Goal: Transaction & Acquisition: Purchase product/service

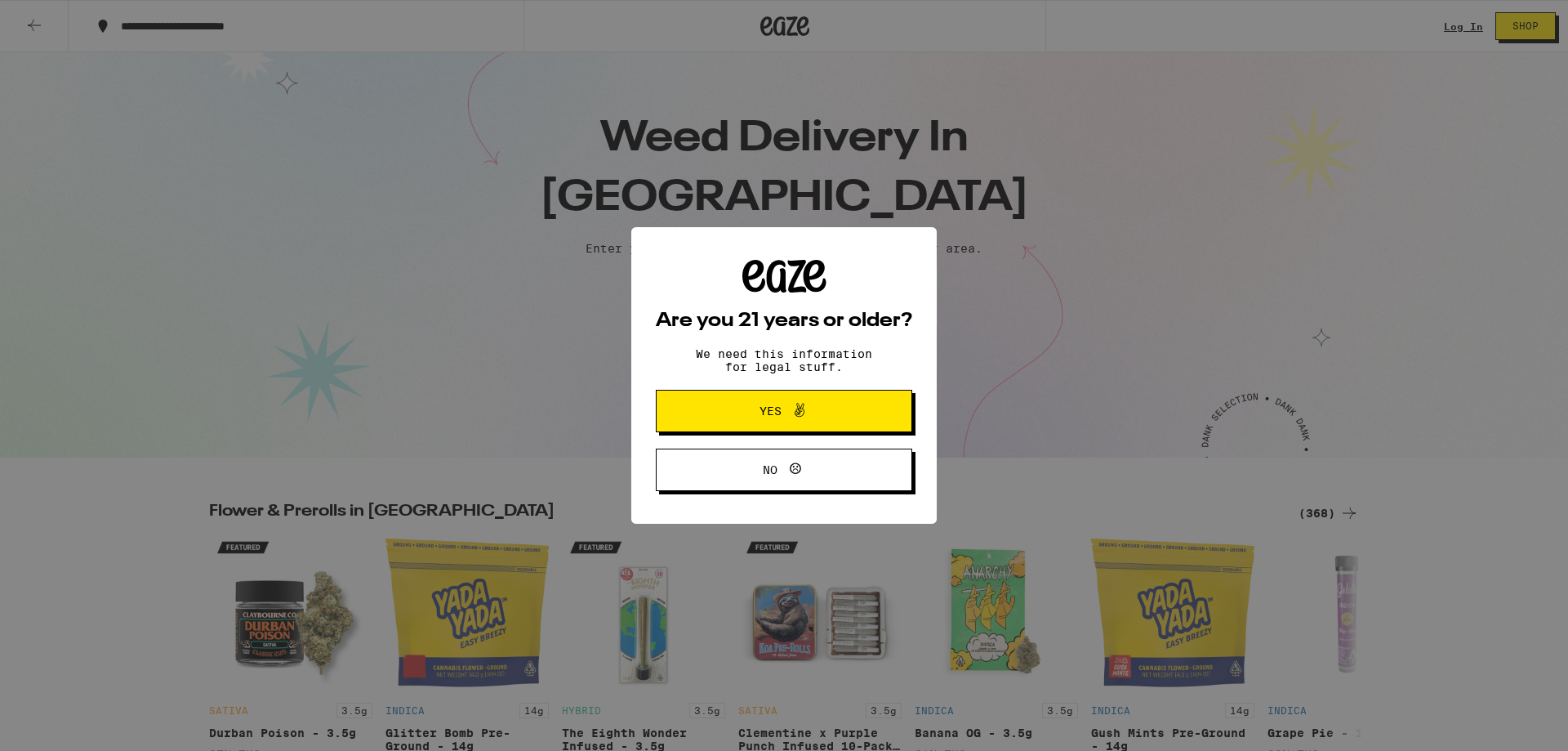
click at [828, 420] on span "Yes" at bounding box center [784, 410] width 124 height 21
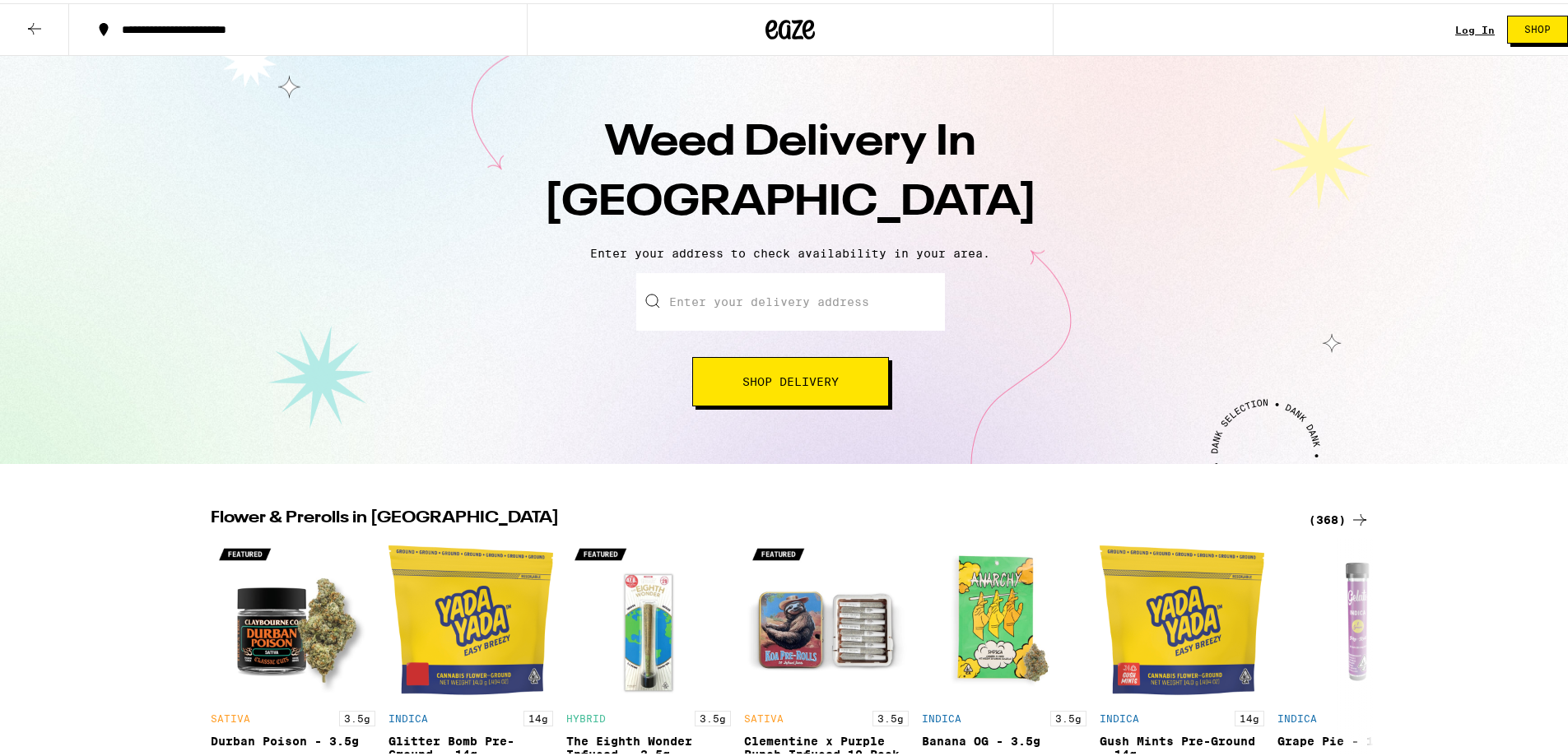
click at [759, 283] on input "Enter your delivery address" at bounding box center [790, 298] width 309 height 58
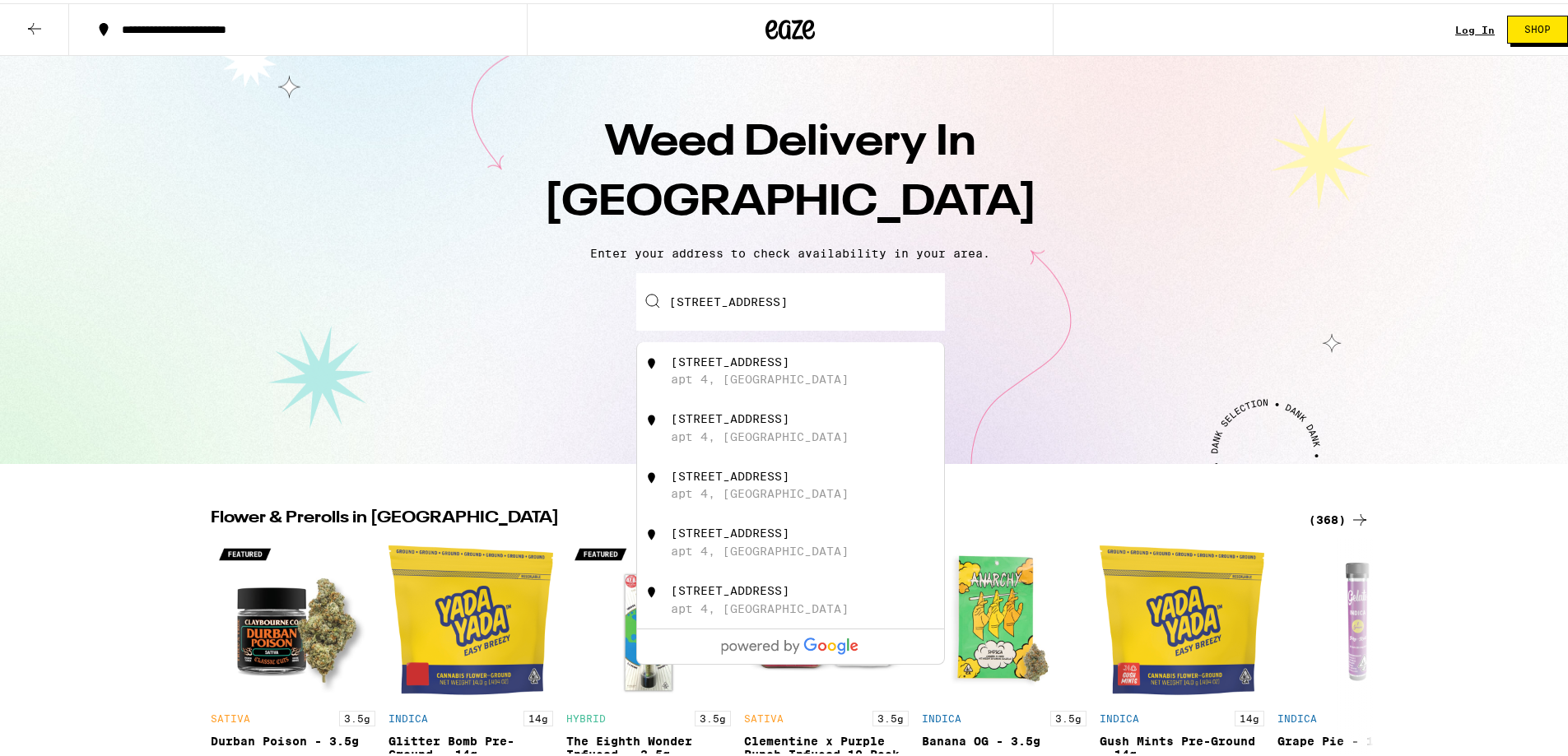
click at [806, 369] on div "[STREET_ADDRESS]" at bounding box center [817, 368] width 294 height 32
type input "[STREET_ADDRESS]"
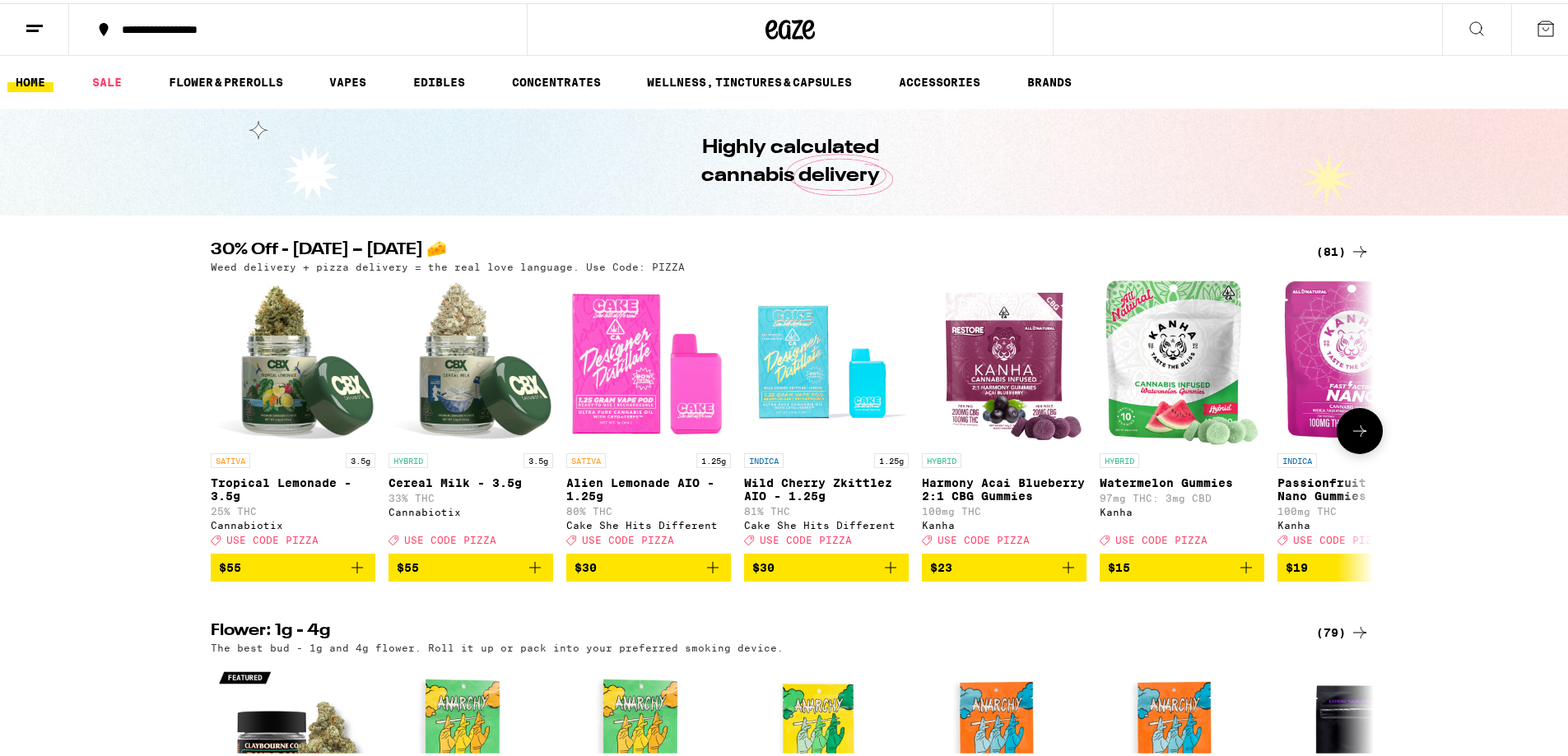
click at [1360, 437] on icon at bounding box center [1359, 427] width 20 height 20
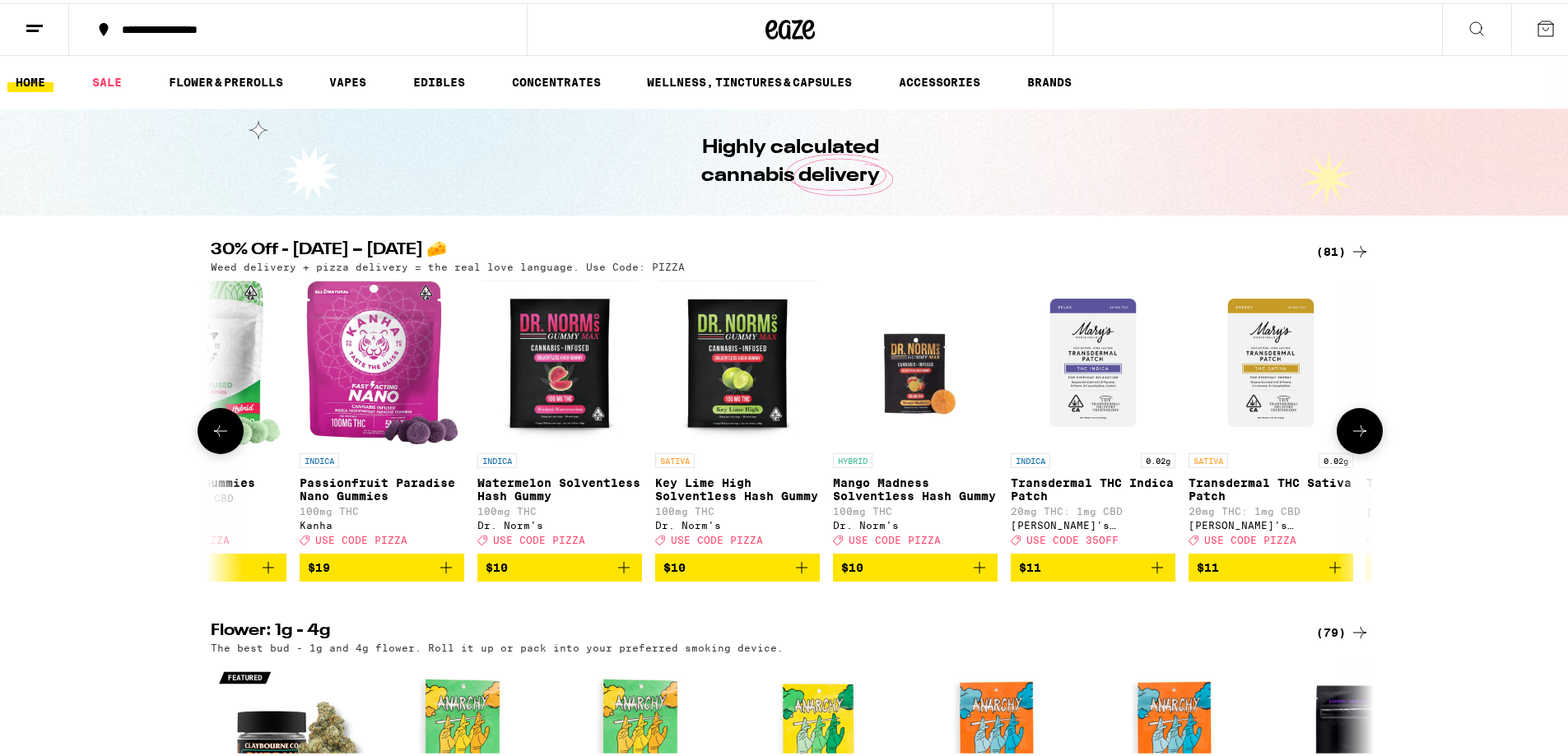
scroll to position [0, 979]
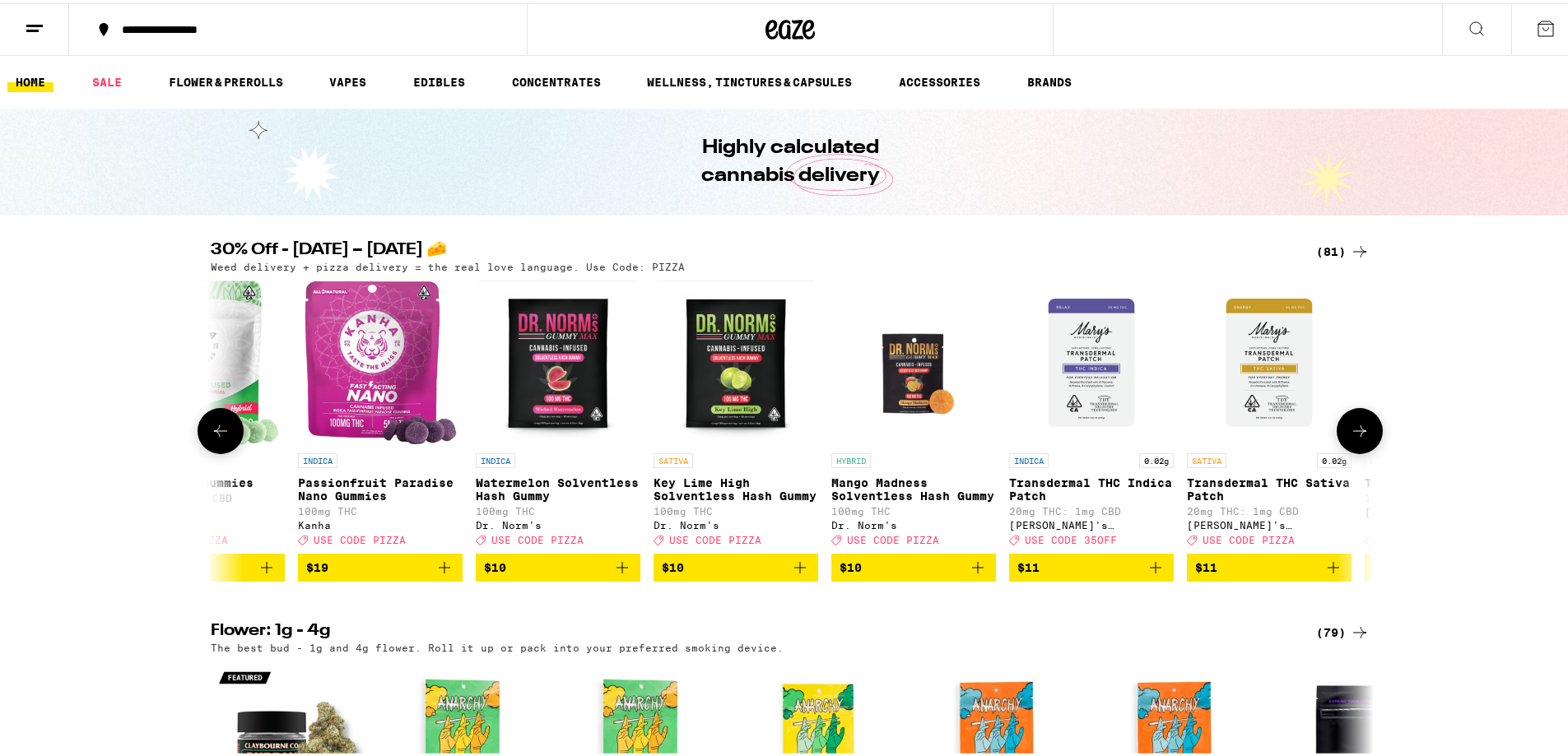
click at [905, 385] on img "Open page for Mango Madness Solventless Hash Gummy from Dr. Norm's" at bounding box center [913, 359] width 164 height 164
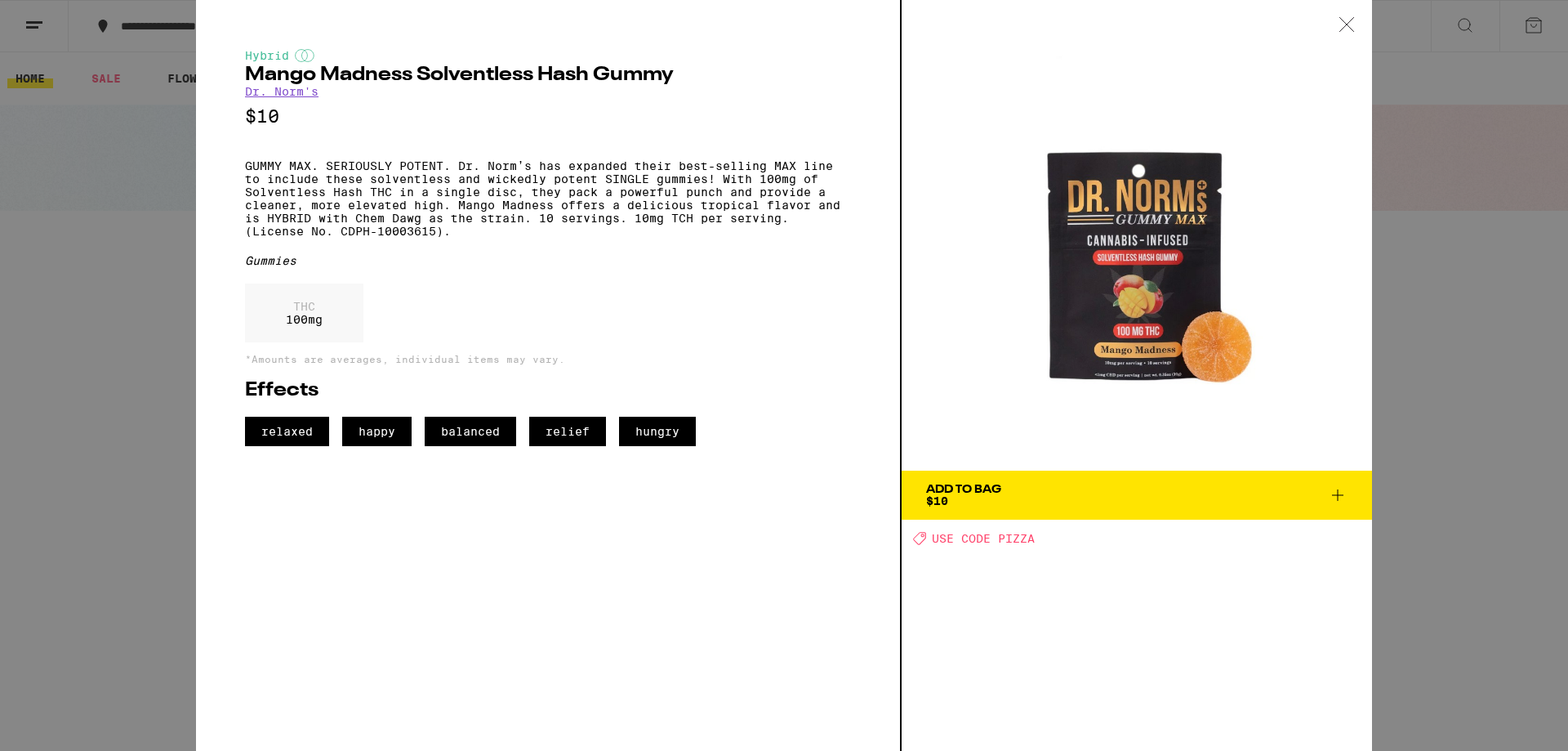
click at [1353, 28] on icon at bounding box center [1347, 25] width 17 height 15
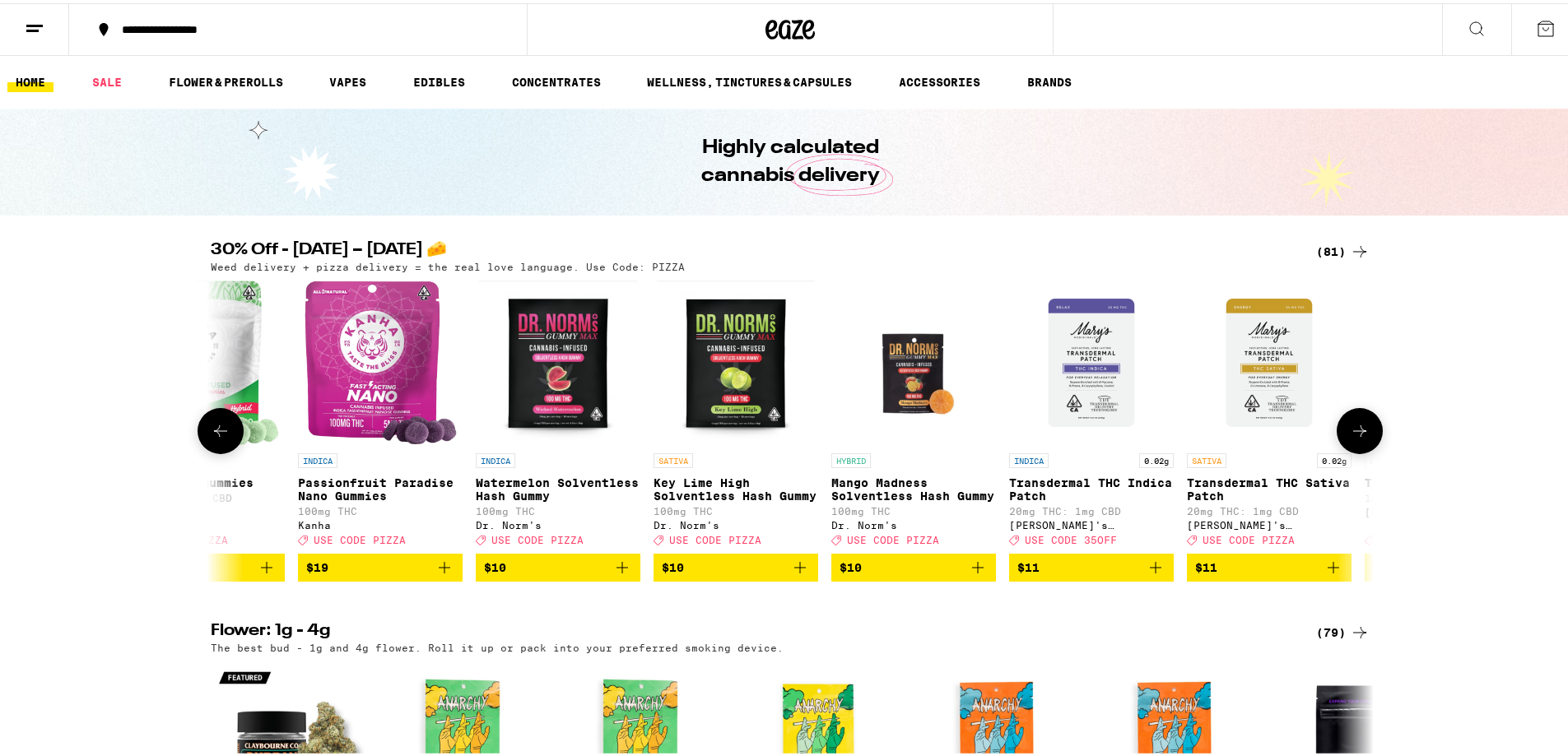
click at [215, 430] on icon at bounding box center [220, 427] width 20 height 20
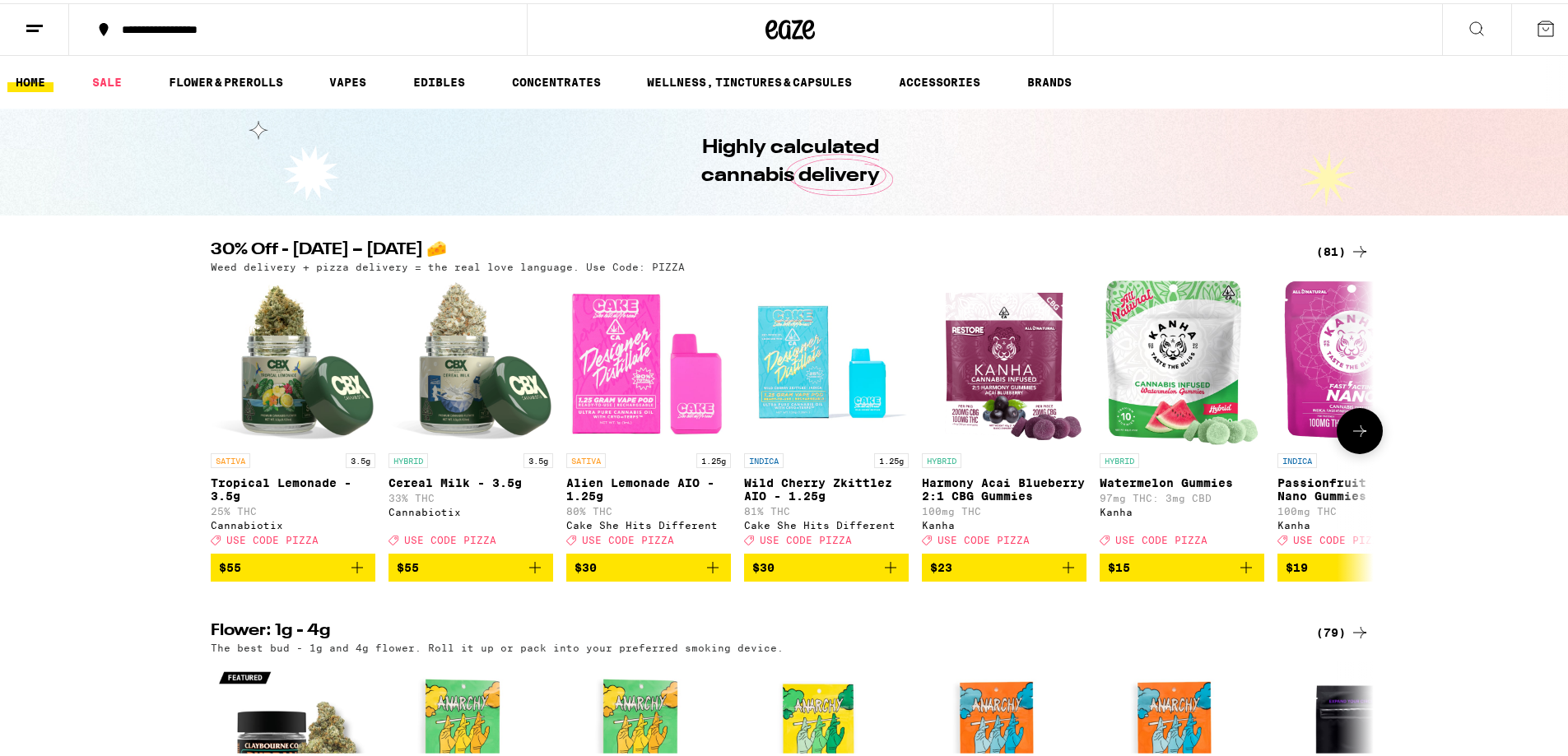
click at [632, 387] on img "Open page for Alien Lemonade AIO - 1.25g from Cake She Hits Different" at bounding box center [648, 359] width 164 height 164
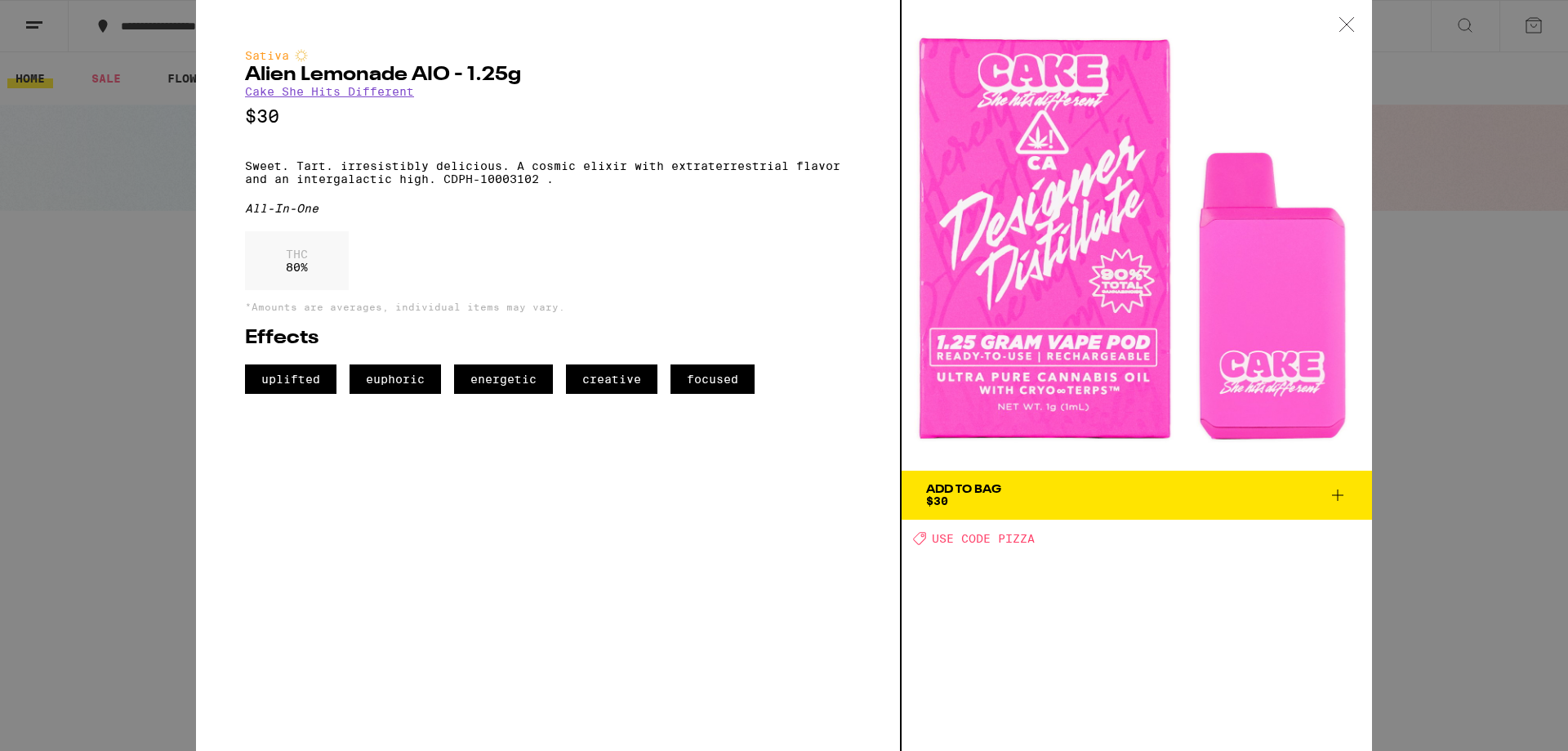
click at [1128, 497] on span "Add To Bag $30" at bounding box center [1137, 494] width 421 height 23
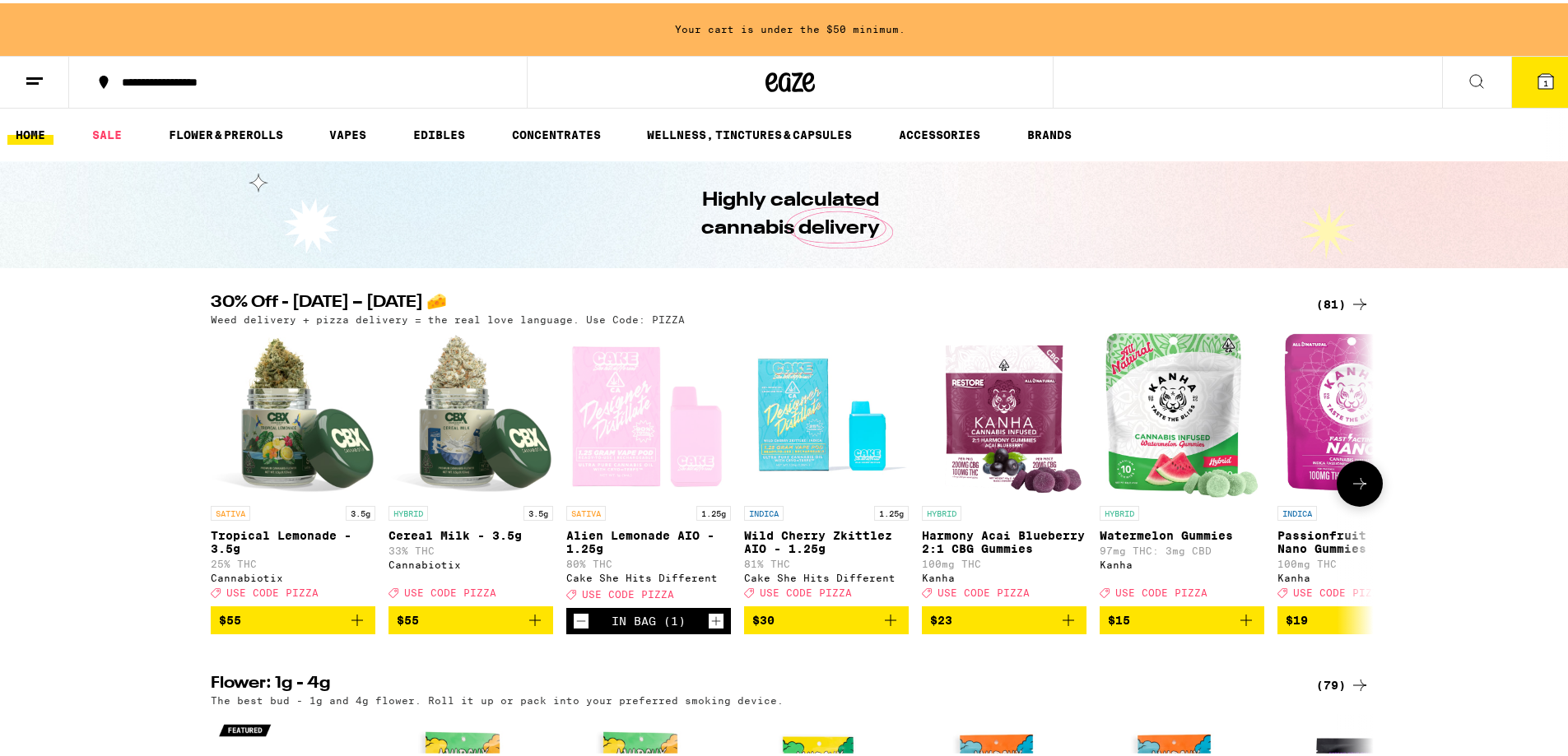
click at [1200, 431] on img "Open page for Watermelon Gummies from Kanha" at bounding box center [1182, 412] width 153 height 164
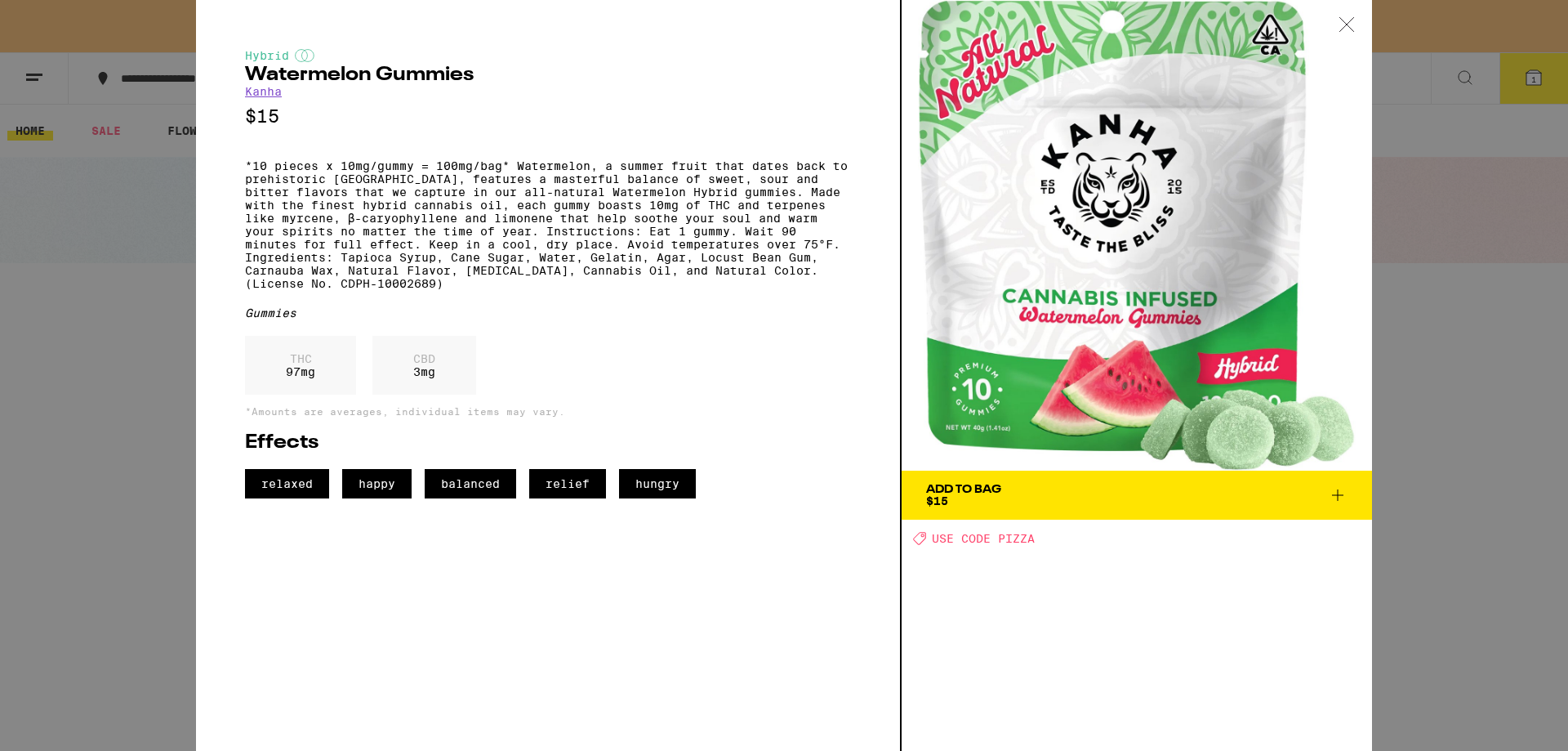
click at [1002, 494] on div "Add To Bag" at bounding box center [964, 489] width 75 height 11
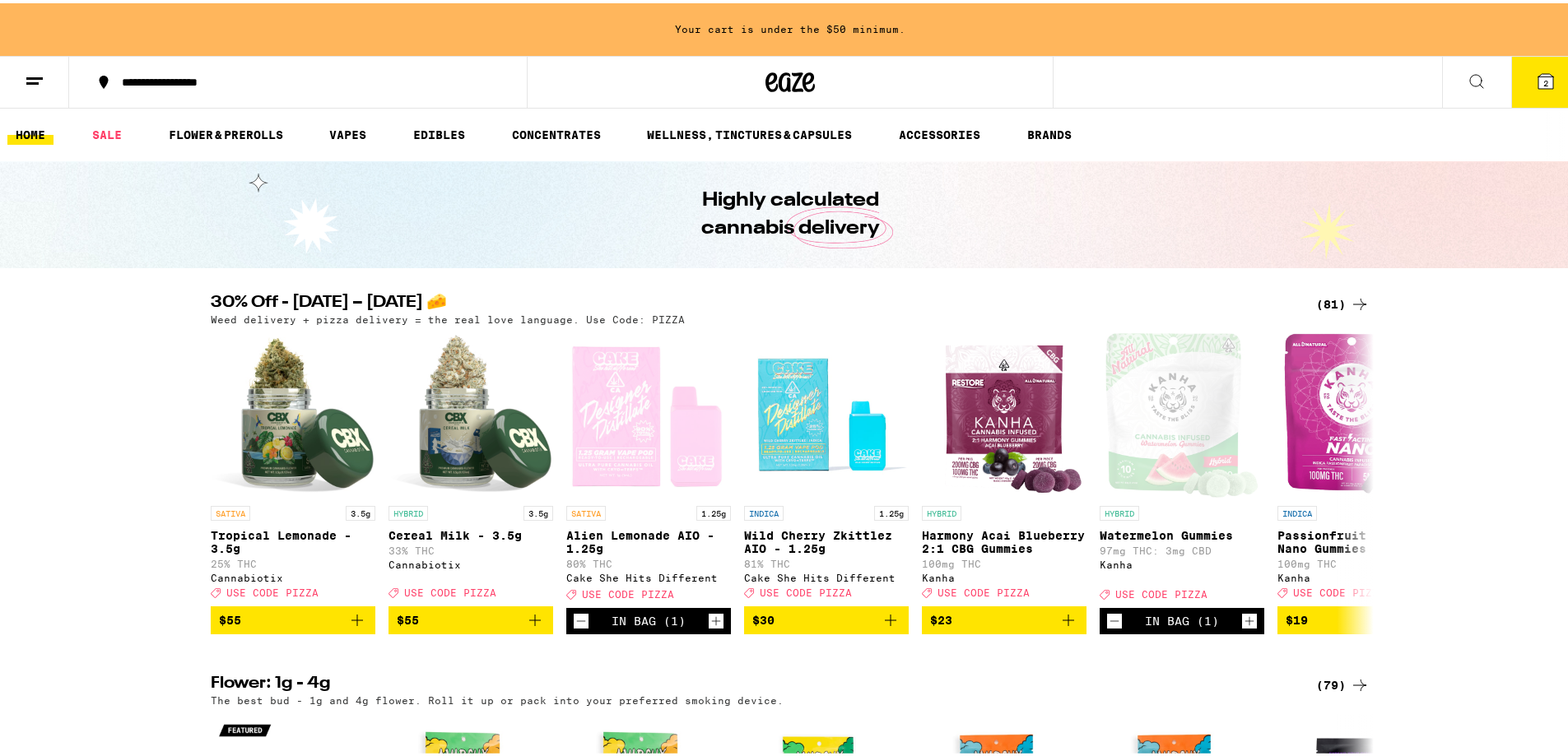
click at [1353, 300] on icon at bounding box center [1359, 300] width 20 height 20
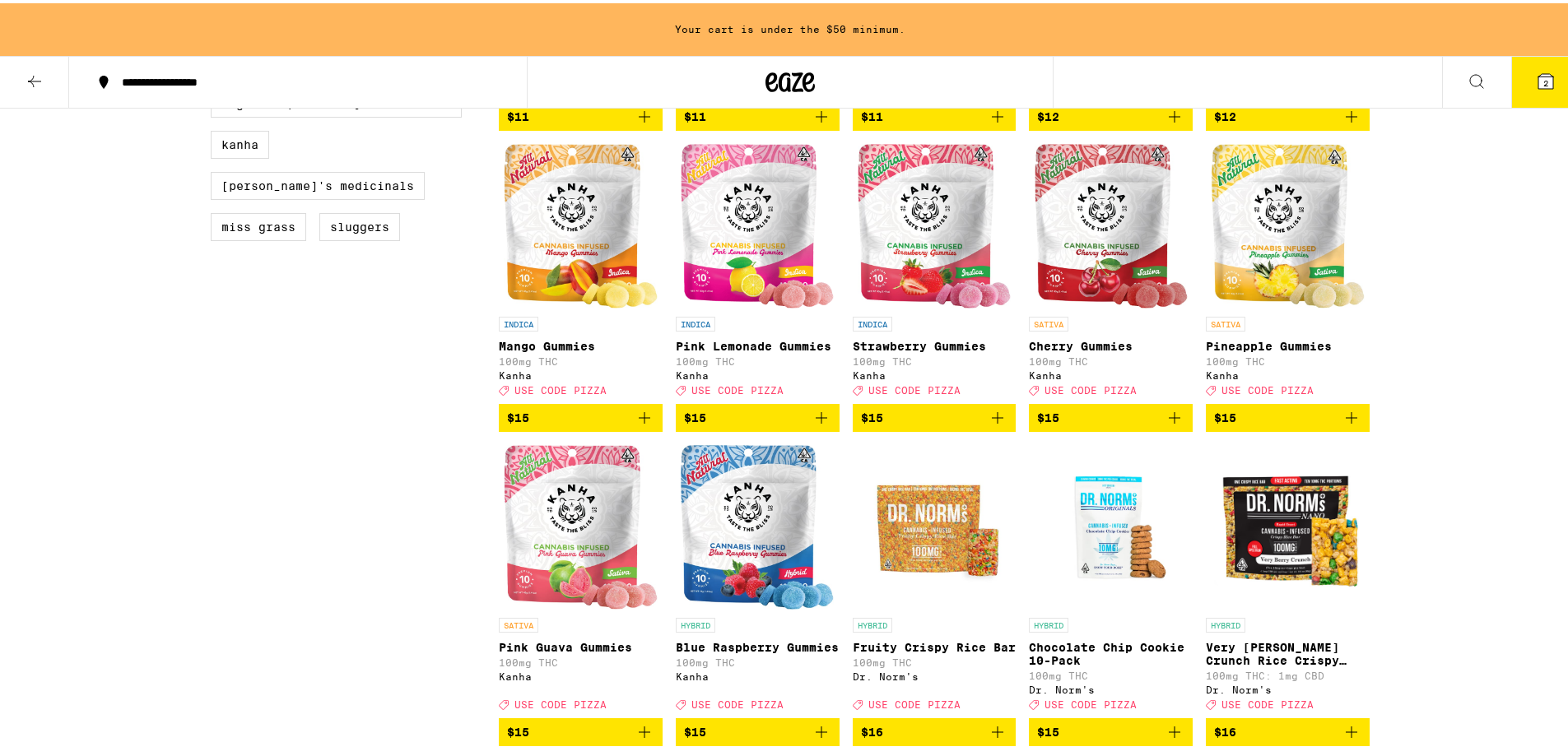
scroll to position [1234, 0]
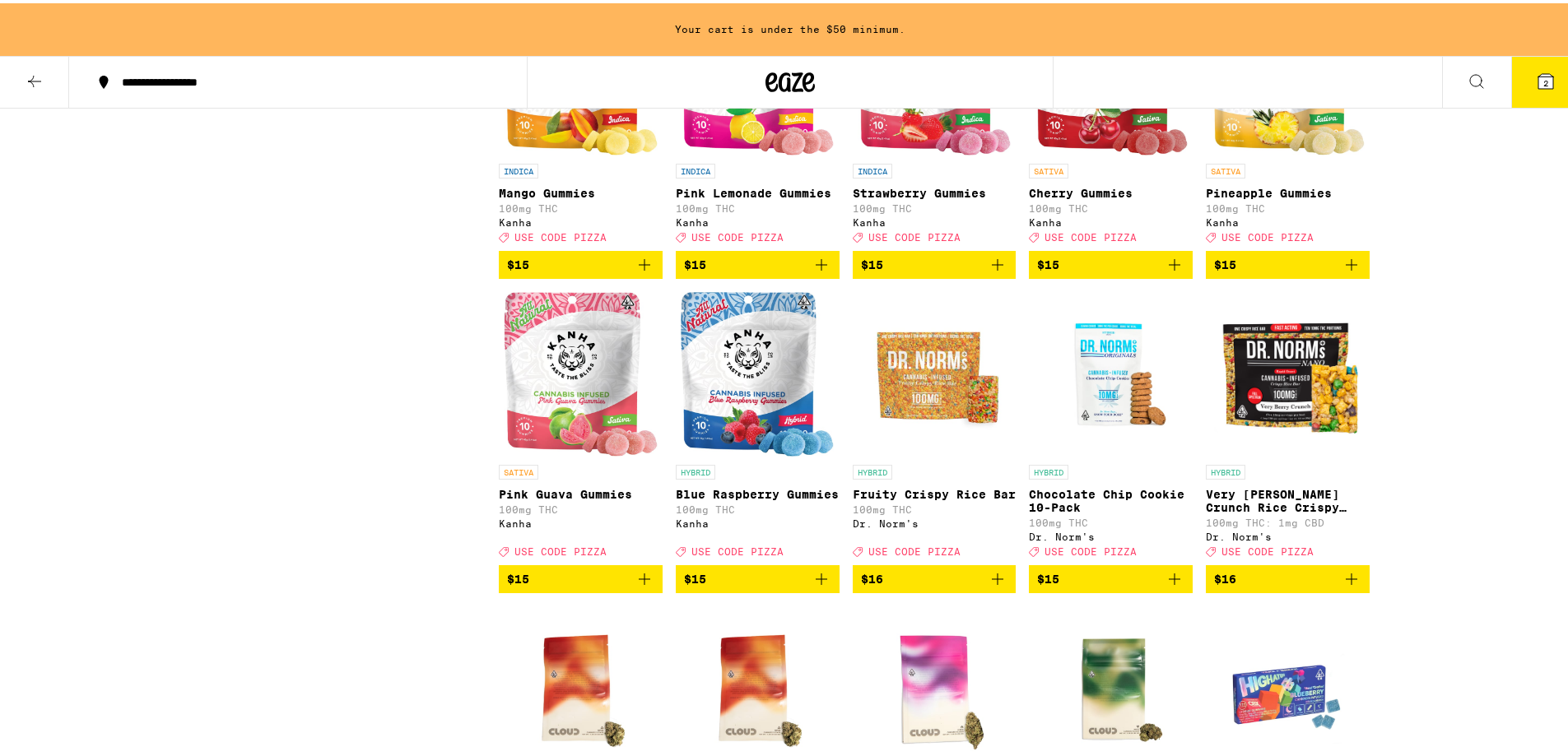
click at [1114, 271] on span "$15" at bounding box center [1111, 261] width 147 height 20
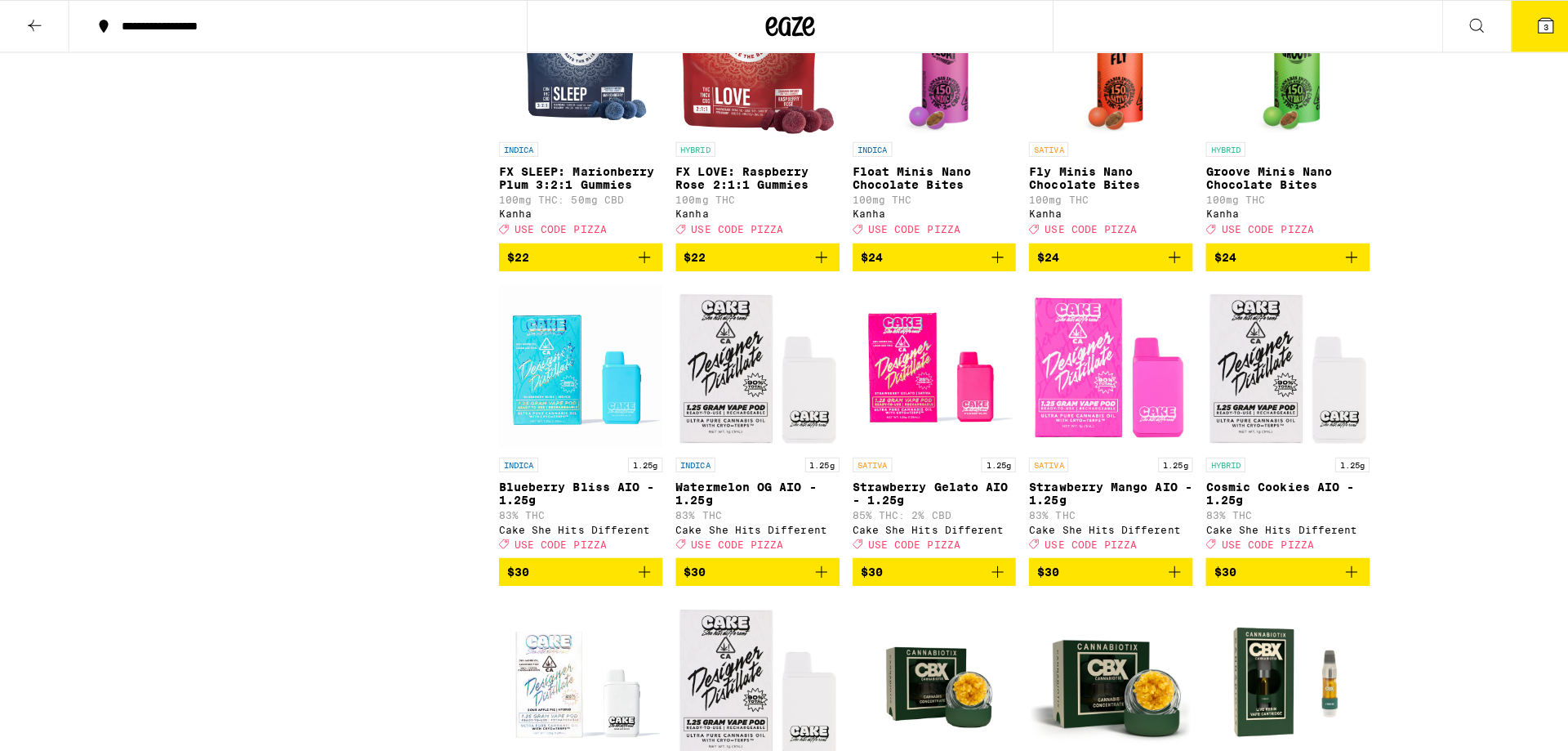
scroll to position [2889, 0]
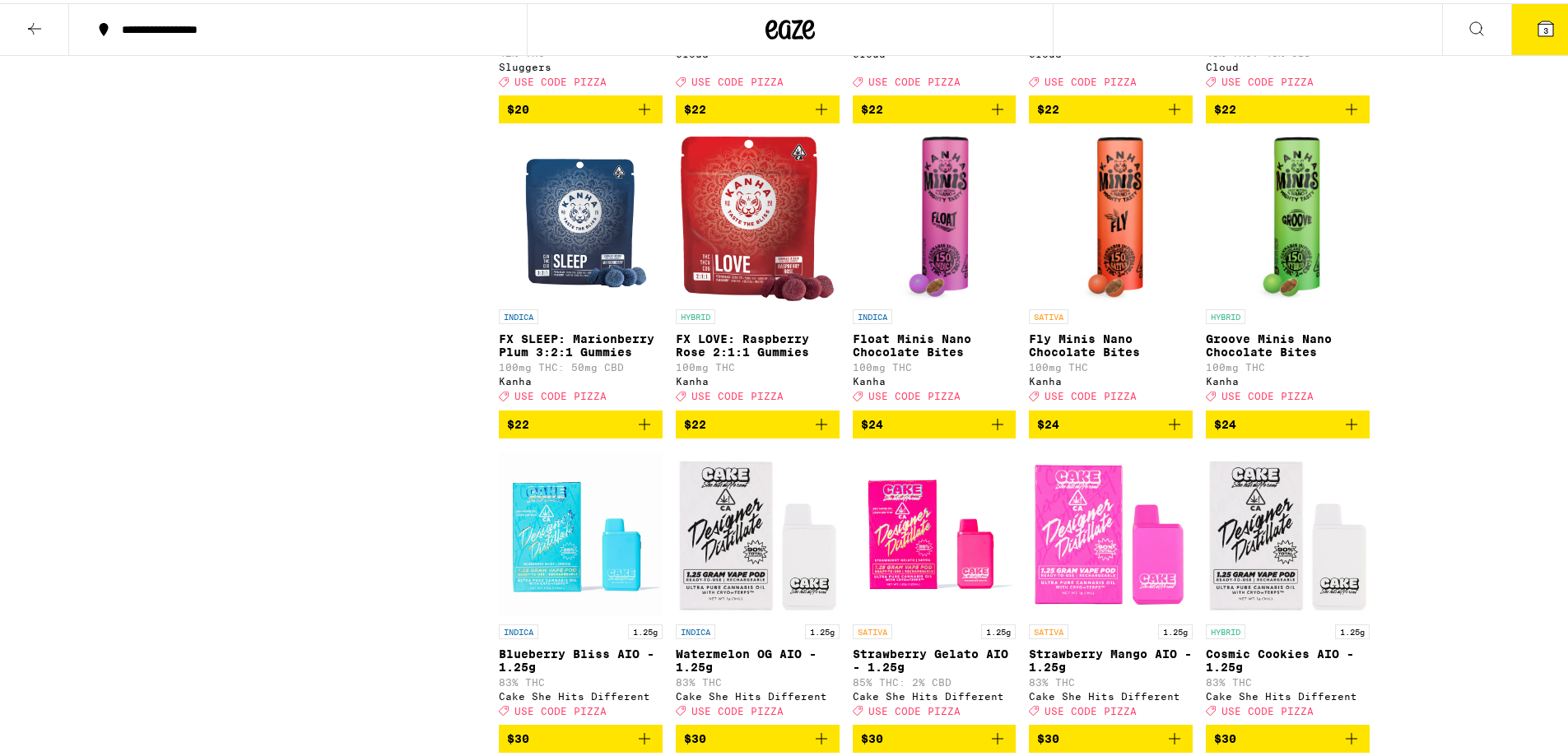
click at [576, 431] on span "$22" at bounding box center [581, 420] width 147 height 20
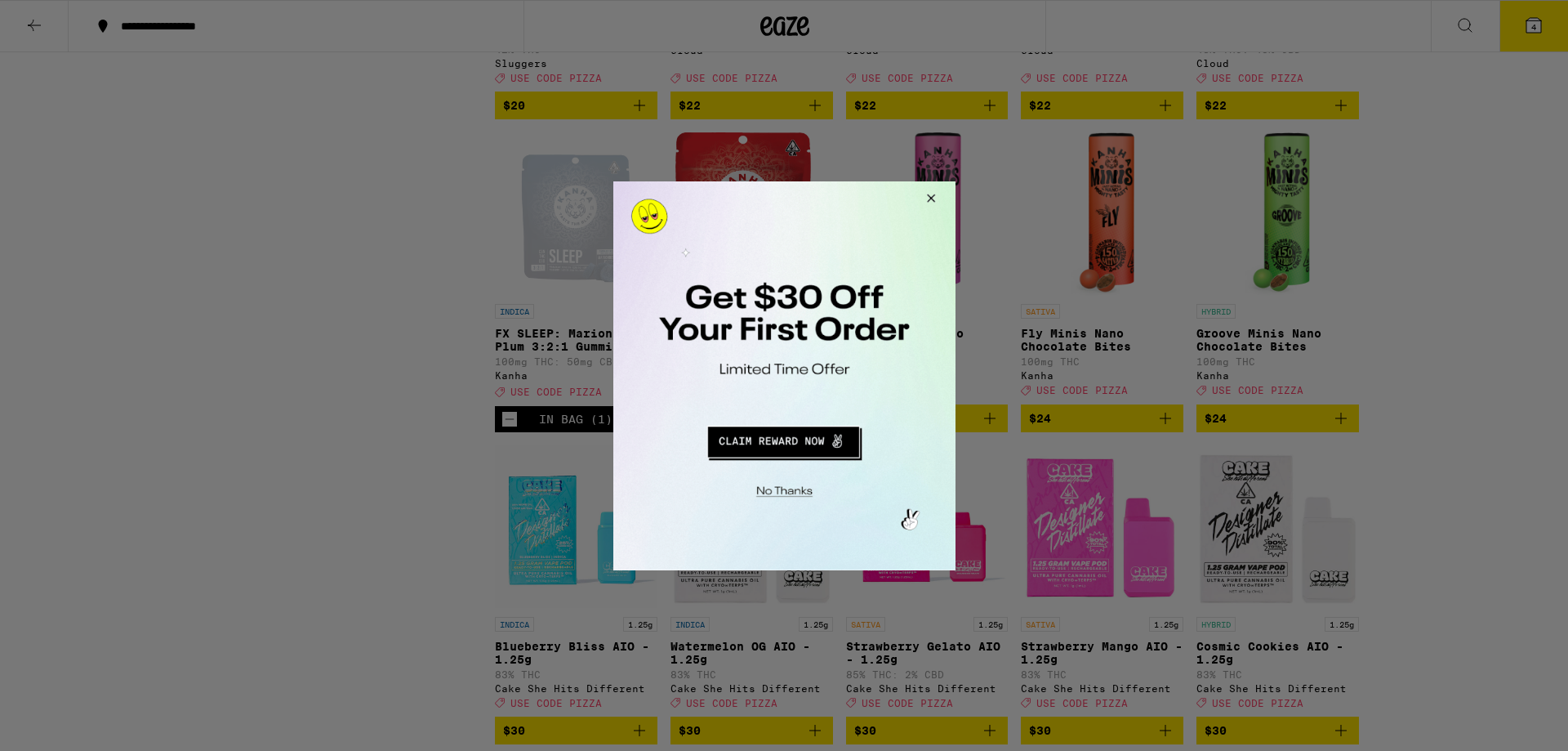
click at [789, 443] on button "Redirect to URL" at bounding box center [782, 439] width 284 height 39
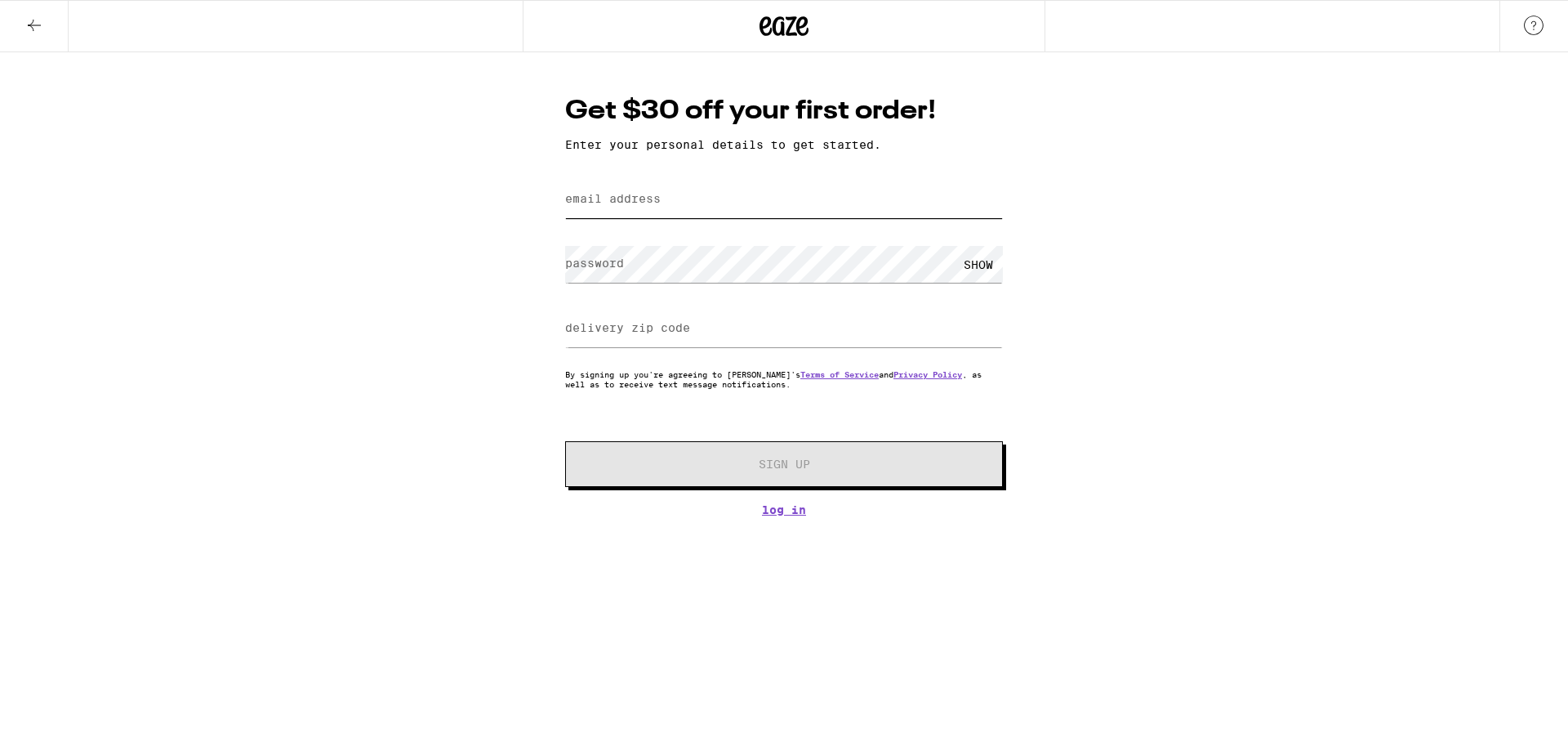
click at [734, 214] on input "email address" at bounding box center [784, 200] width 438 height 37
type input "[EMAIL_ADDRESS][DOMAIN_NAME]"
click at [777, 337] on input "delivery zip code" at bounding box center [784, 329] width 438 height 37
type input "90254"
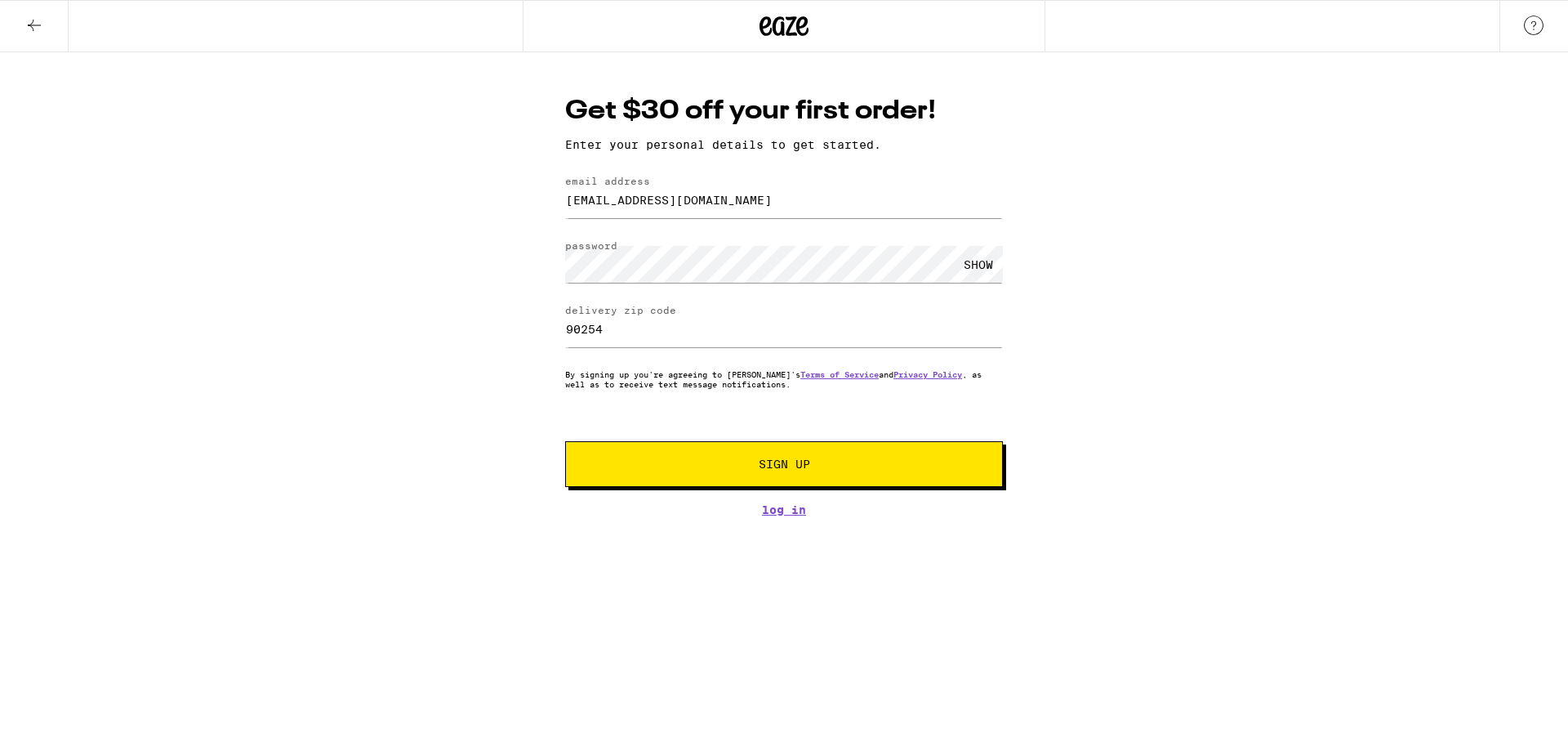
click at [823, 457] on button "Sign Up" at bounding box center [784, 463] width 438 height 45
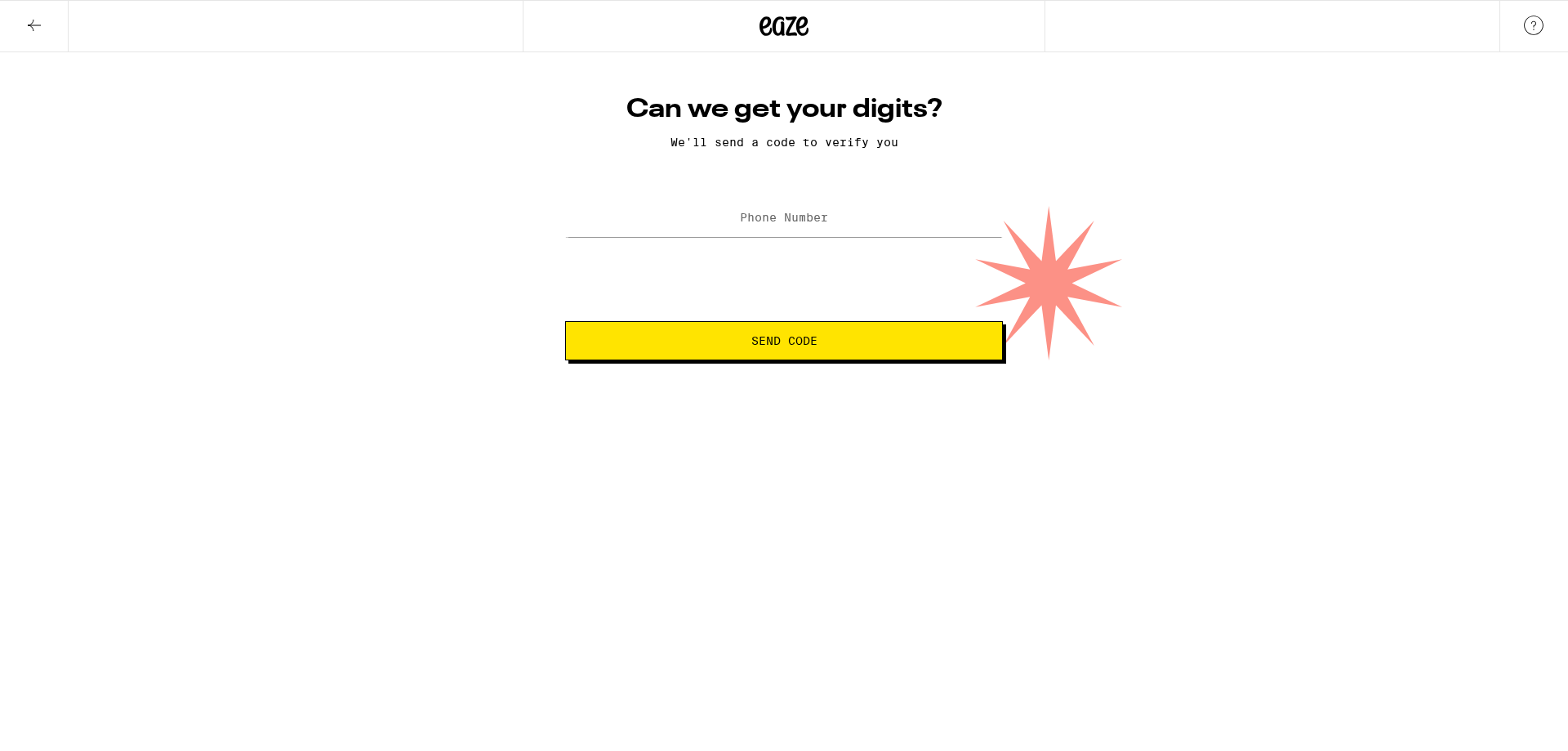
click at [815, 218] on label "Phone Number" at bounding box center [783, 218] width 88 height 13
type input "[PHONE_NUMBER]"
click at [828, 338] on span "Send Code" at bounding box center [784, 341] width 410 height 11
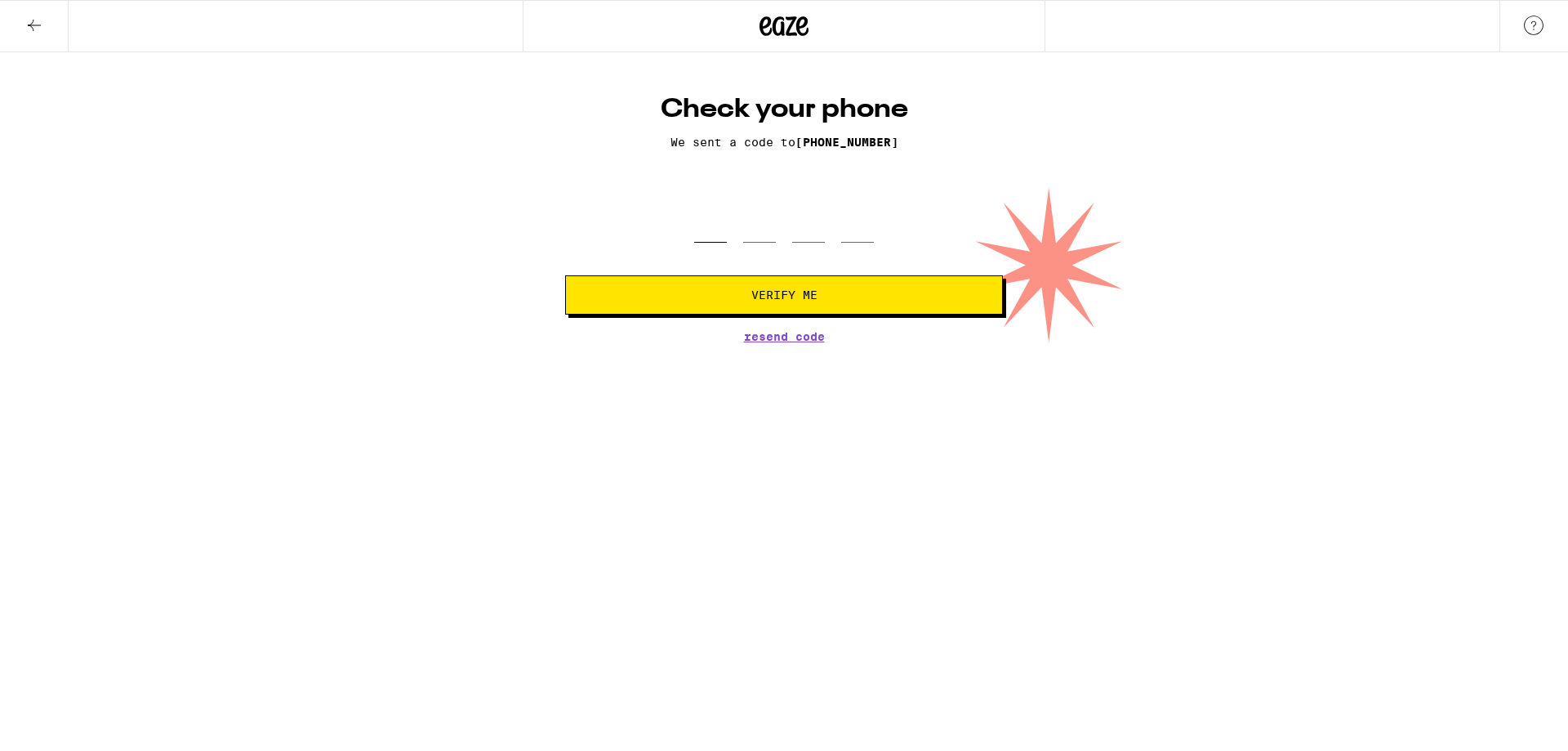
click at [716, 226] on input "tel" at bounding box center [710, 219] width 32 height 48
type input "3"
type input "5"
type input "9"
type input "1"
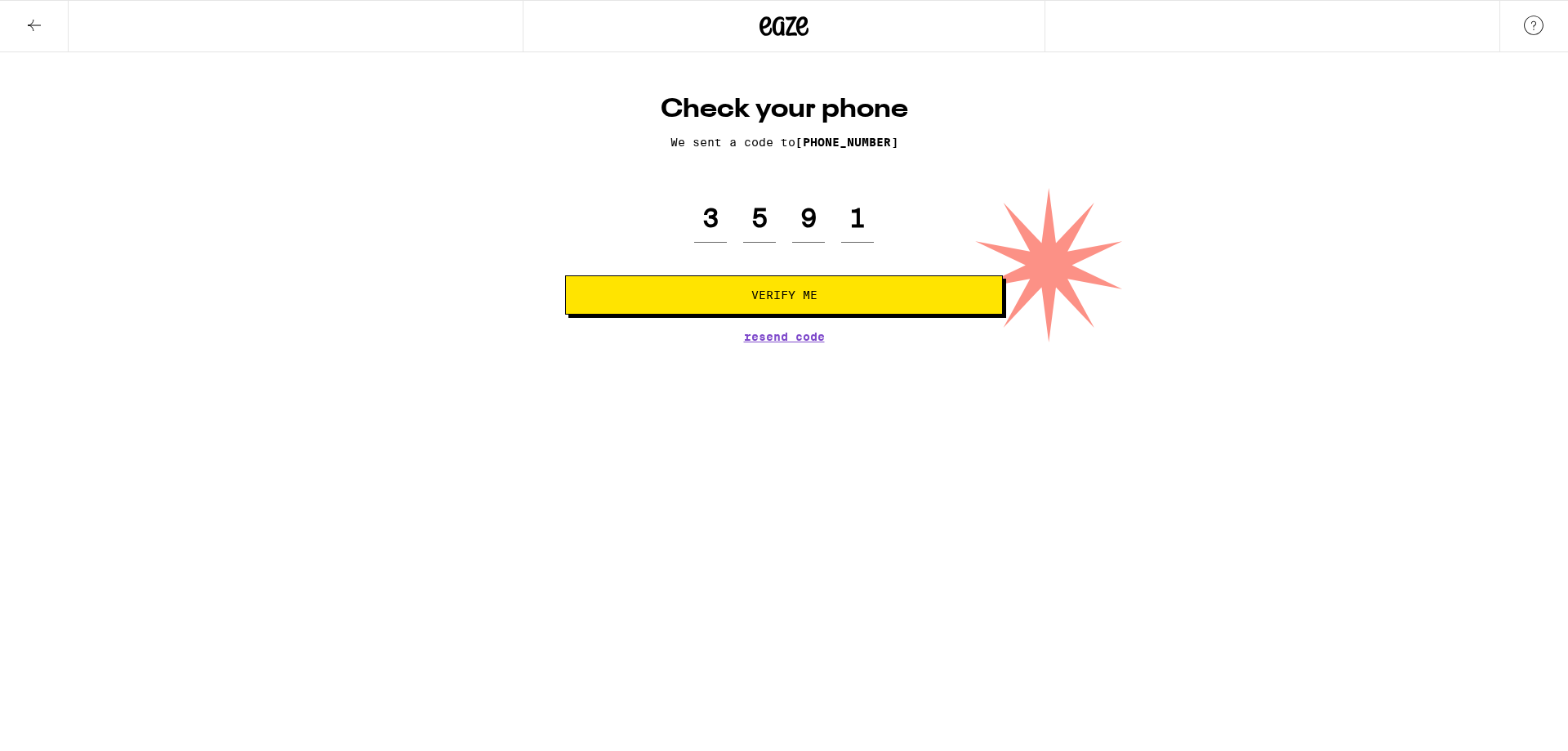
click at [810, 289] on span "Verify Me" at bounding box center [784, 294] width 66 height 11
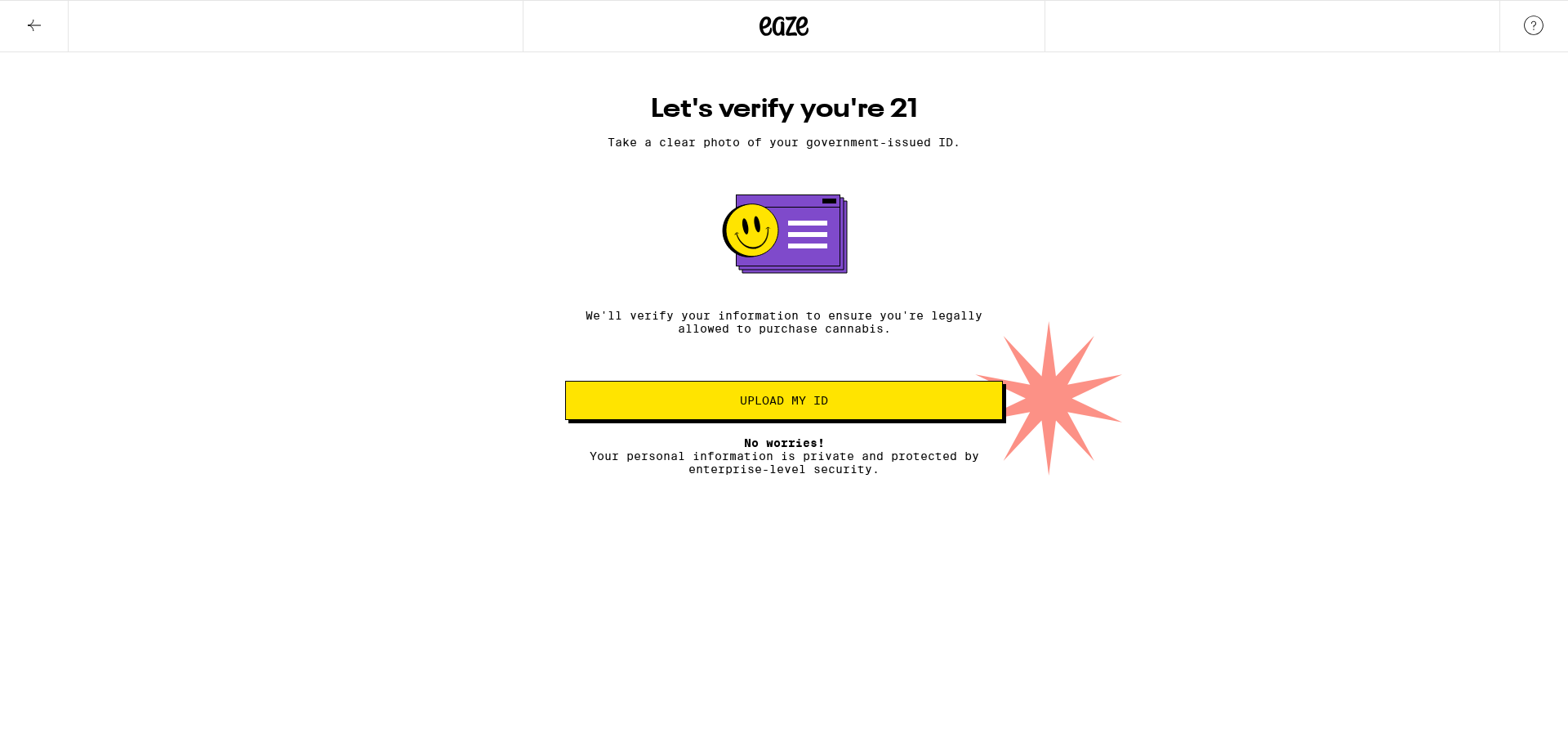
click at [850, 407] on span "Upload my ID" at bounding box center [784, 400] width 410 height 11
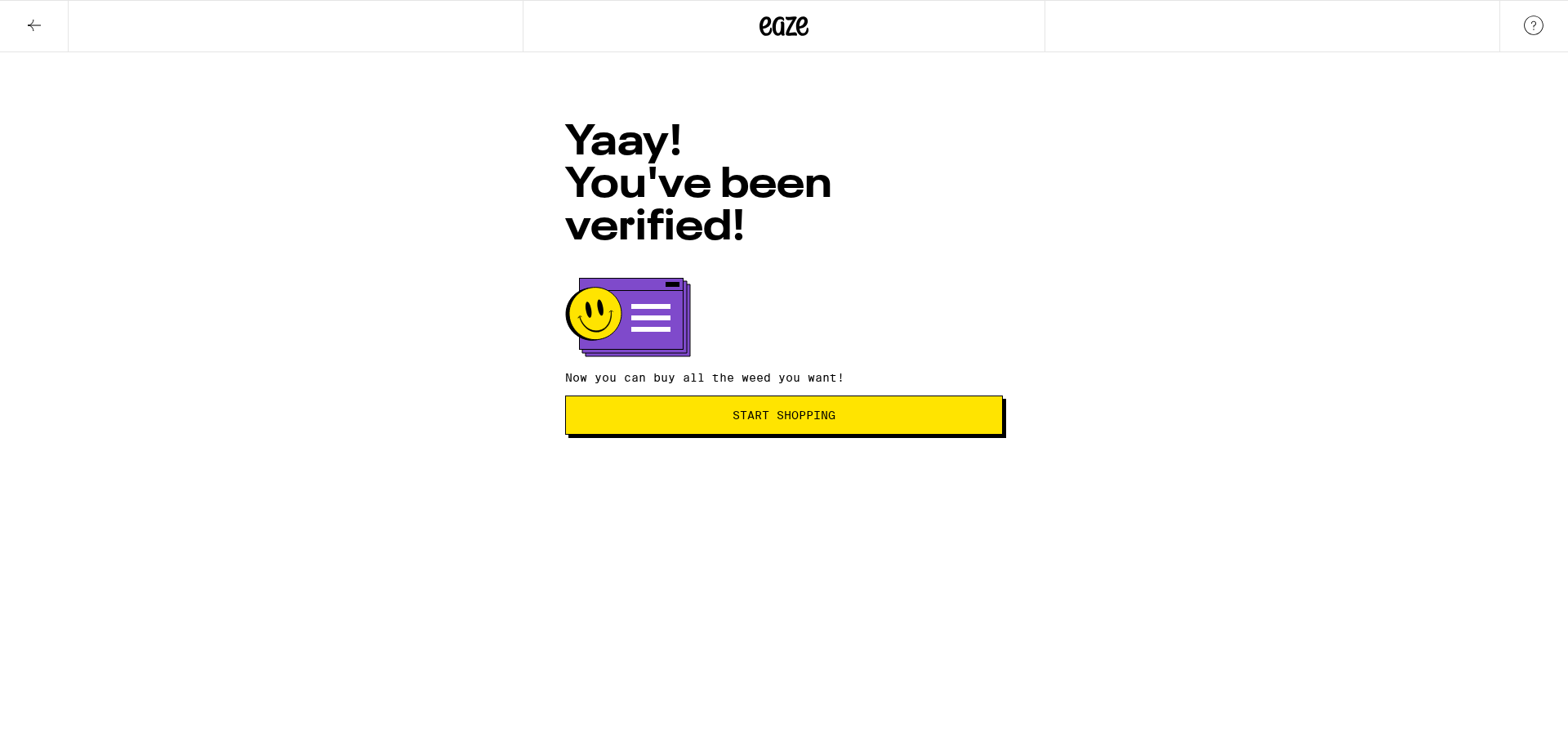
click at [843, 409] on span "Start Shopping" at bounding box center [784, 415] width 410 height 11
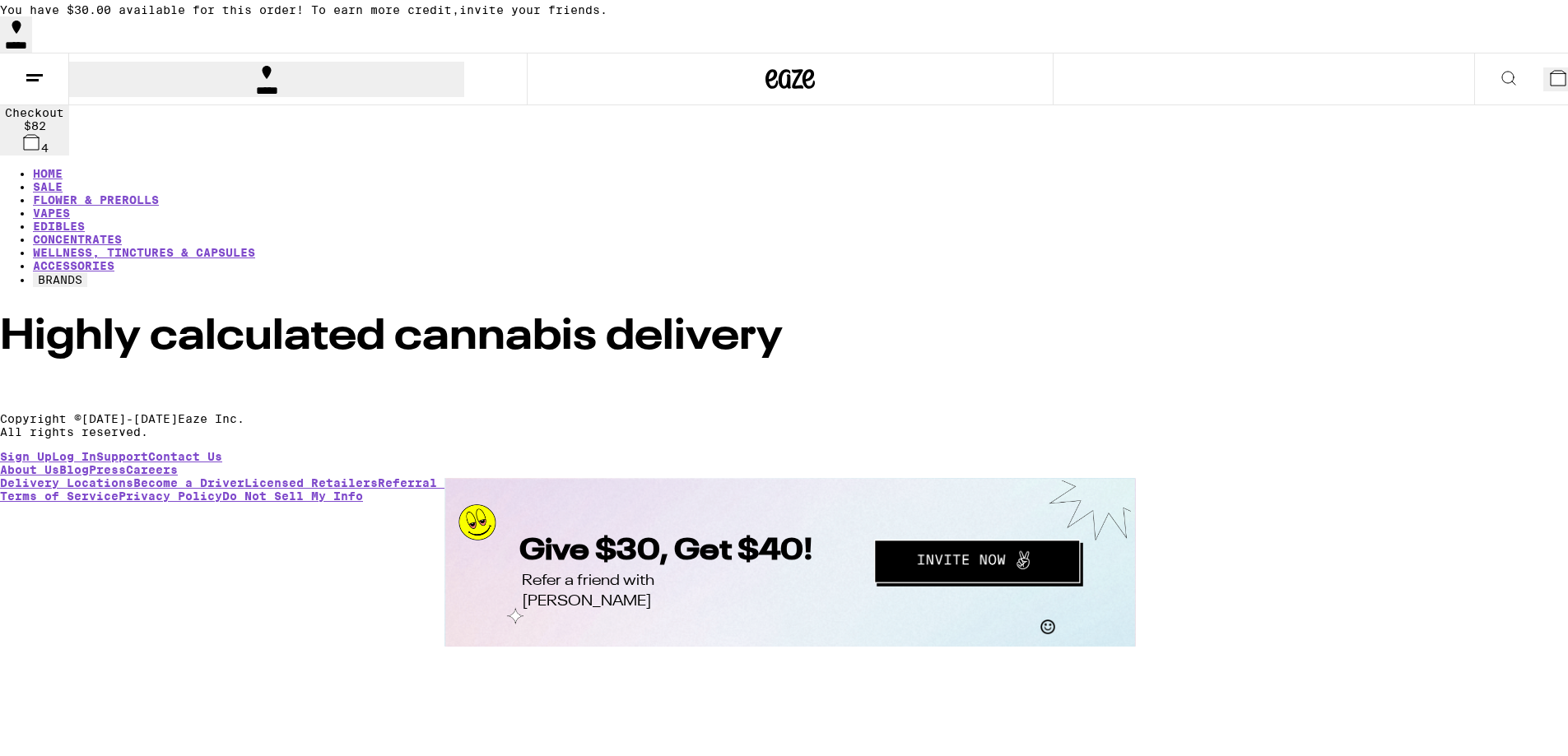
click at [1568, 83] on span "4" at bounding box center [1572, 80] width 7 height 13
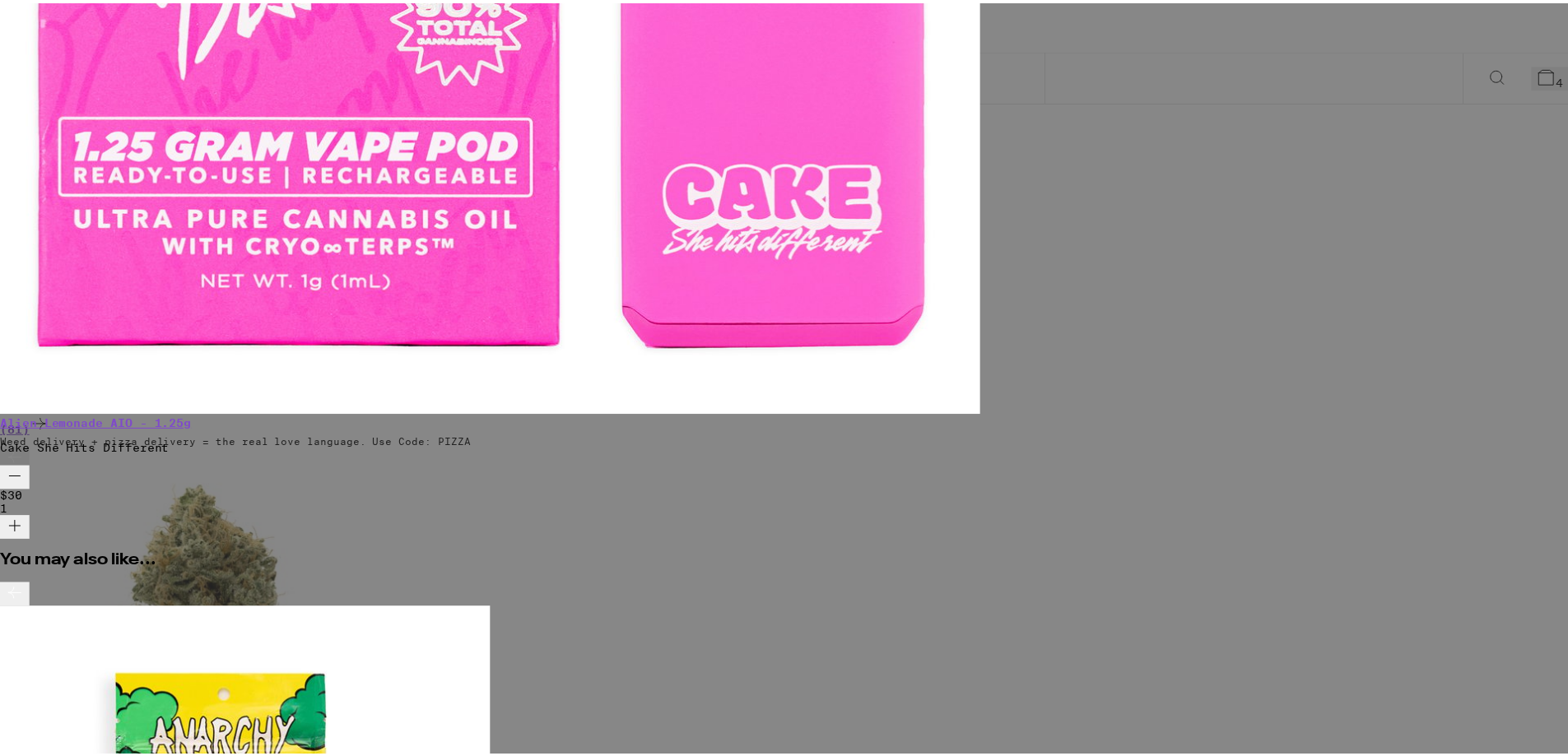
scroll to position [203, 0]
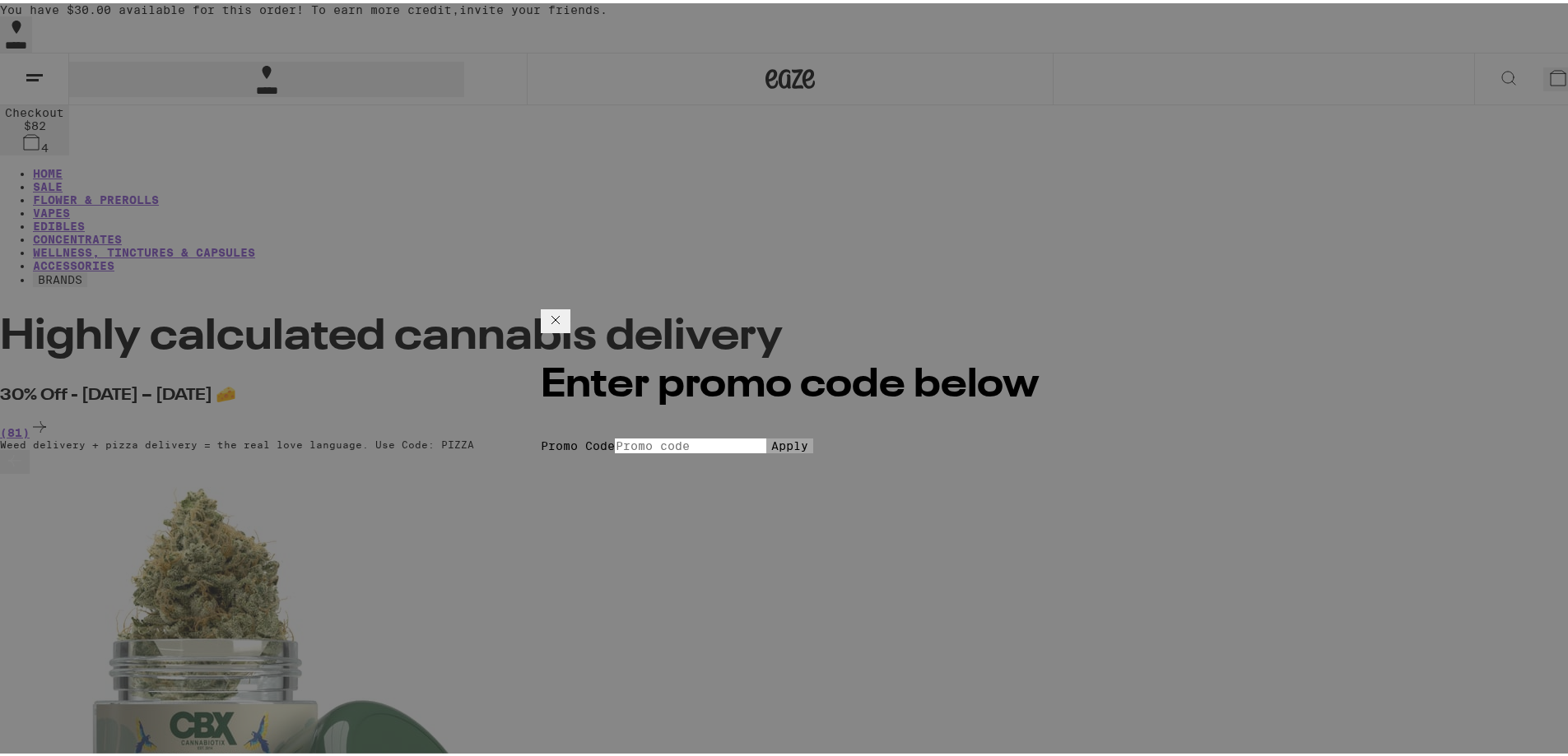
click at [731, 435] on input "Promo Code" at bounding box center [690, 443] width 151 height 15
type input "PIZZA"
click at [766, 450] on button "Apply" at bounding box center [789, 443] width 47 height 15
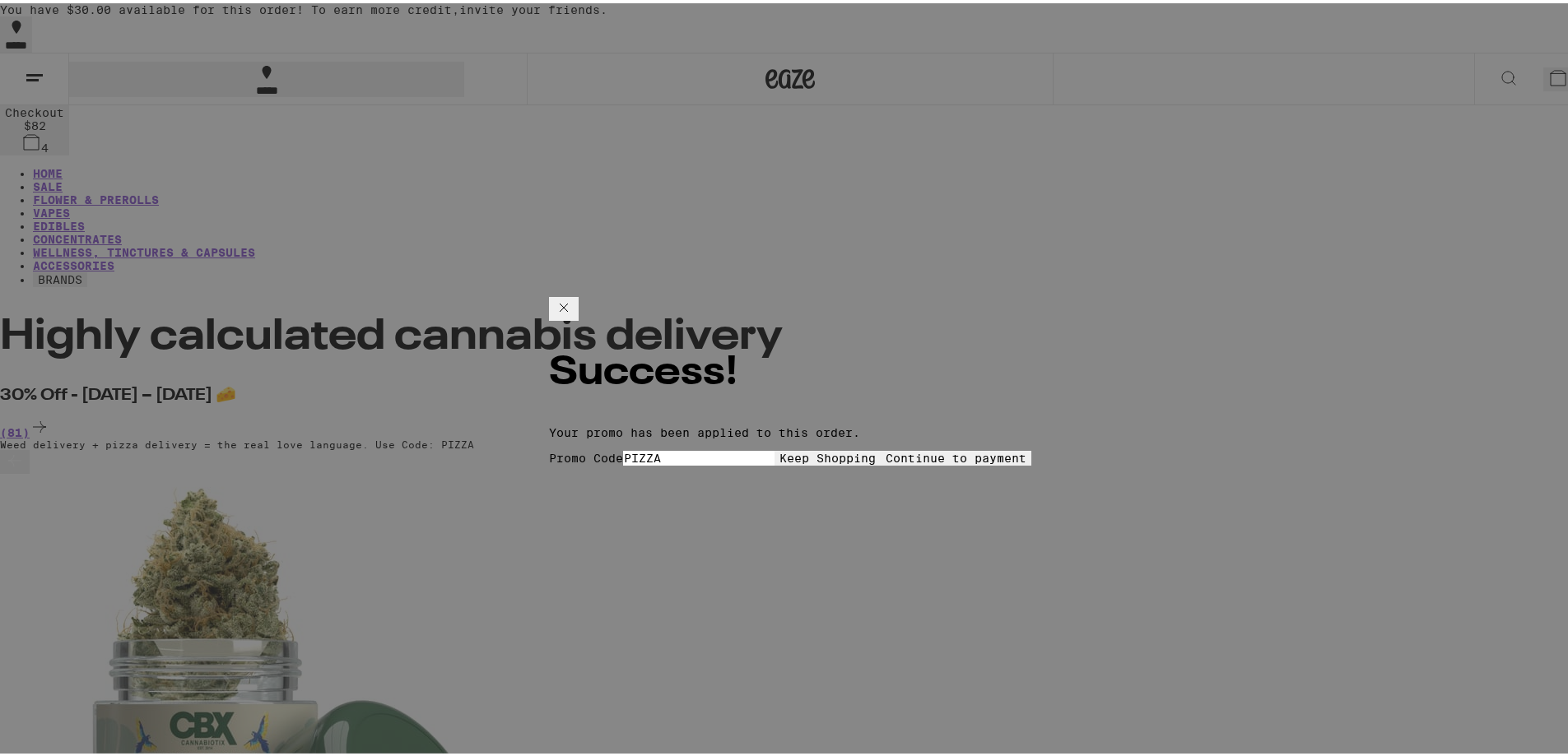
click at [885, 448] on span "Continue to payment" at bounding box center [955, 455] width 141 height 13
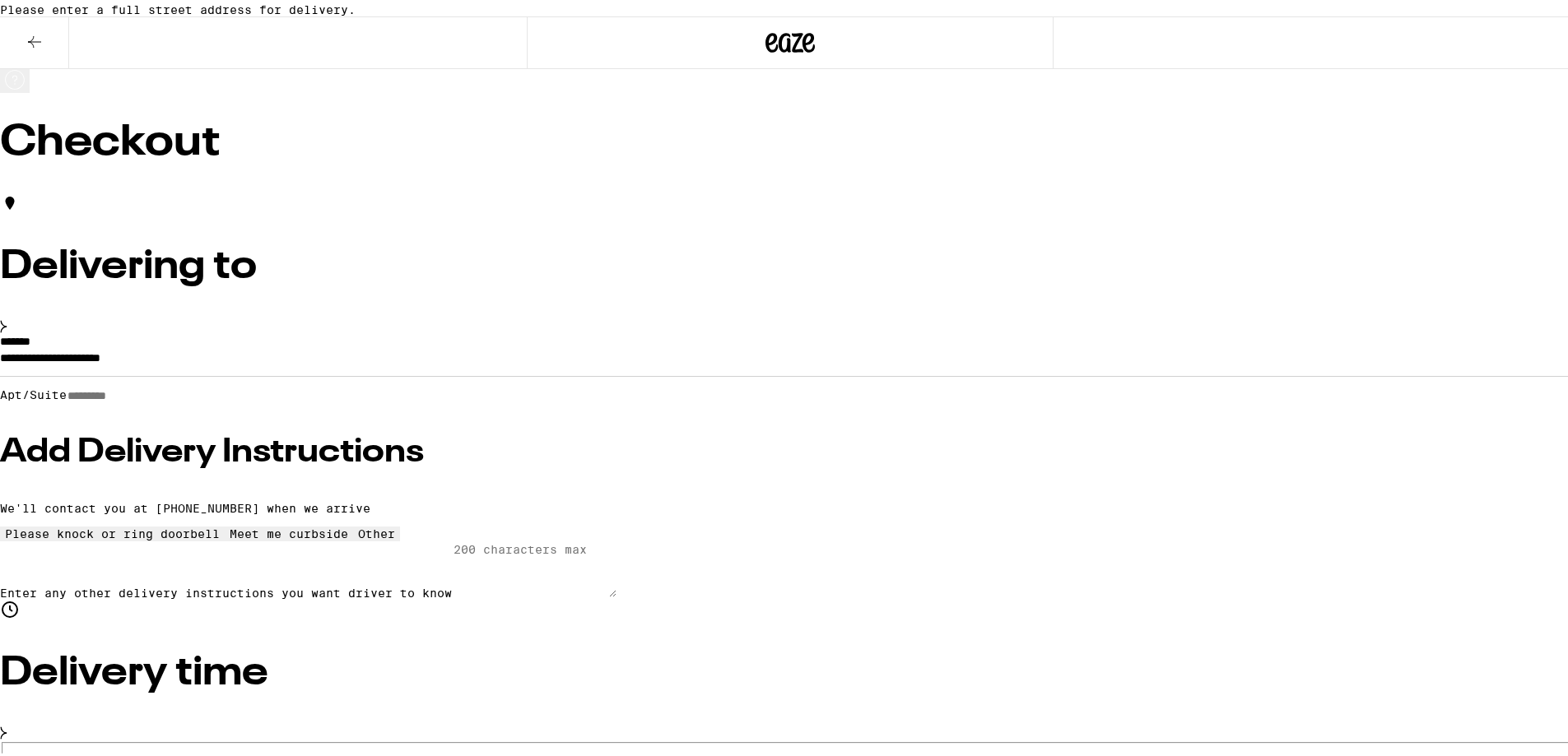
scroll to position [82, 0]
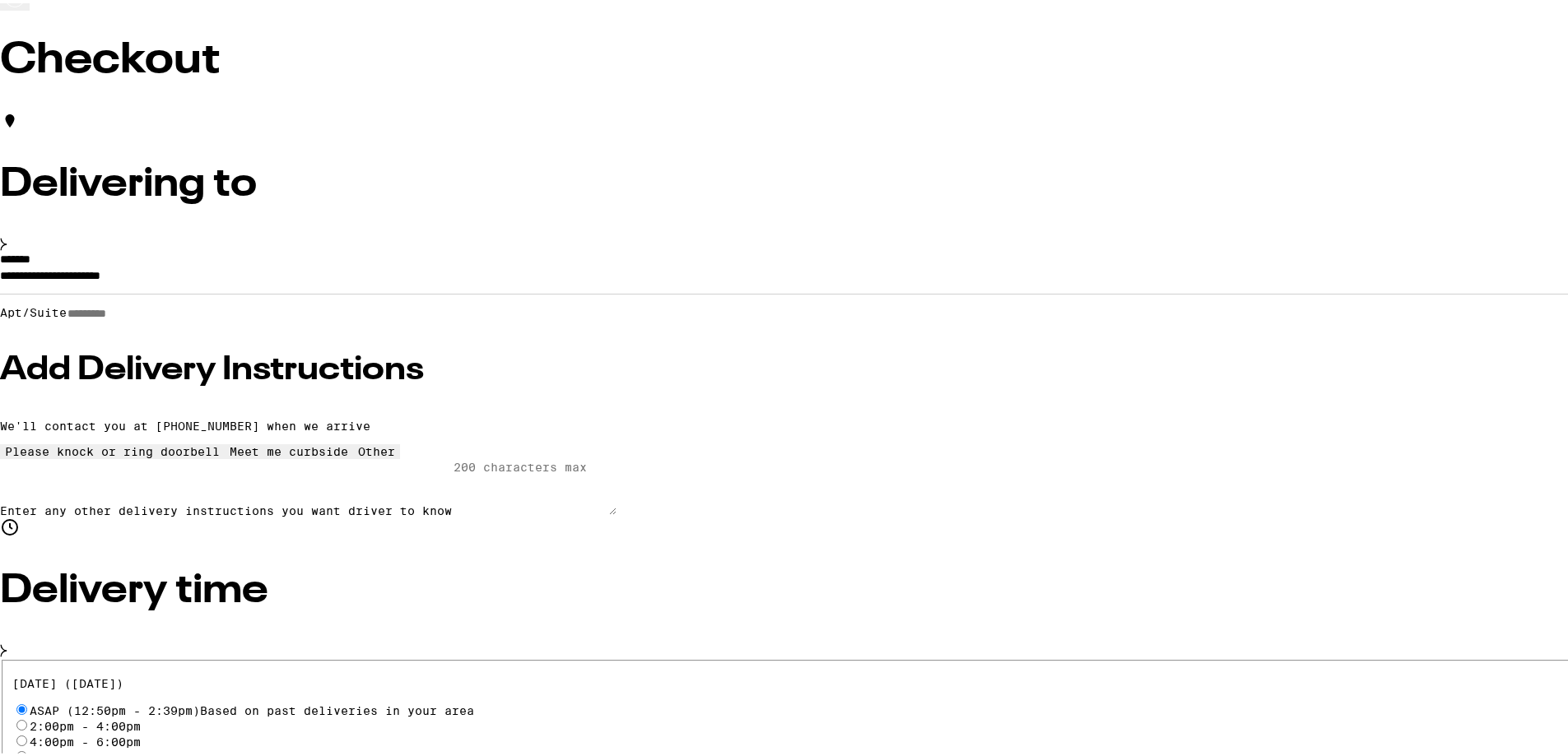
click at [184, 318] on input "Apt/Suite" at bounding box center [124, 310] width 117 height 14
type input "*"
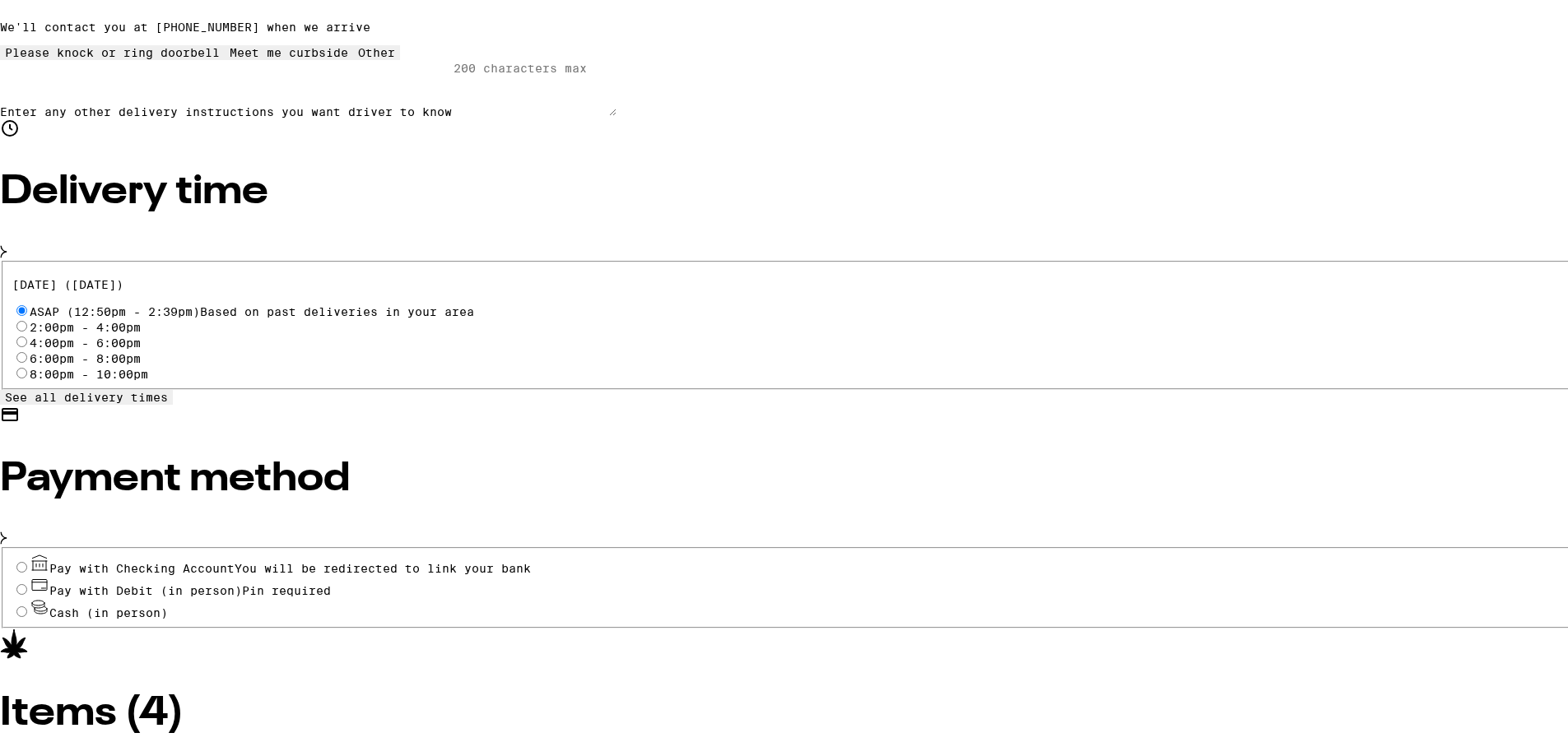
scroll to position [493, 0]
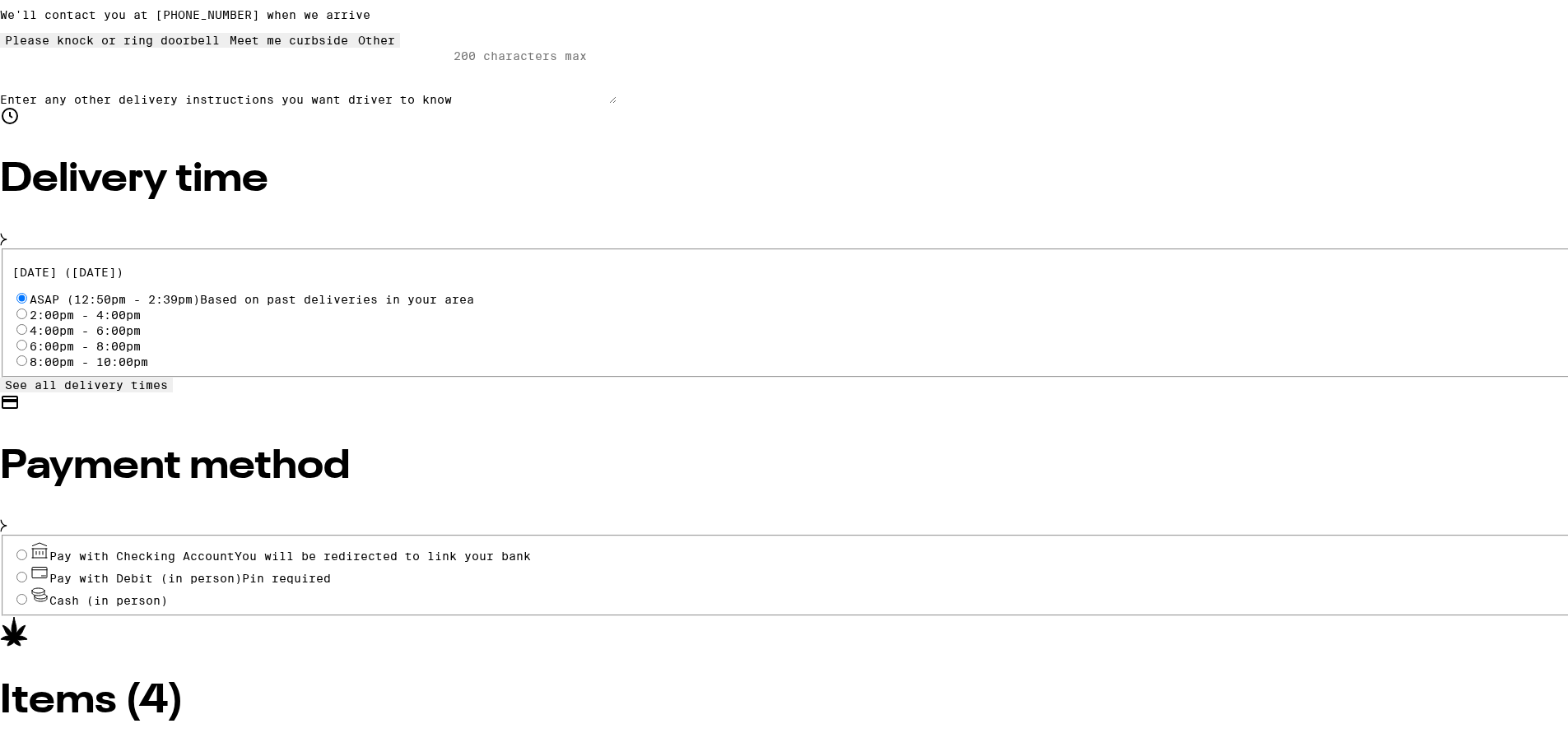
click at [27, 569] on input "Pay with Debit (in person) Pin required" at bounding box center [21, 573] width 10 height 10
radio input "true"
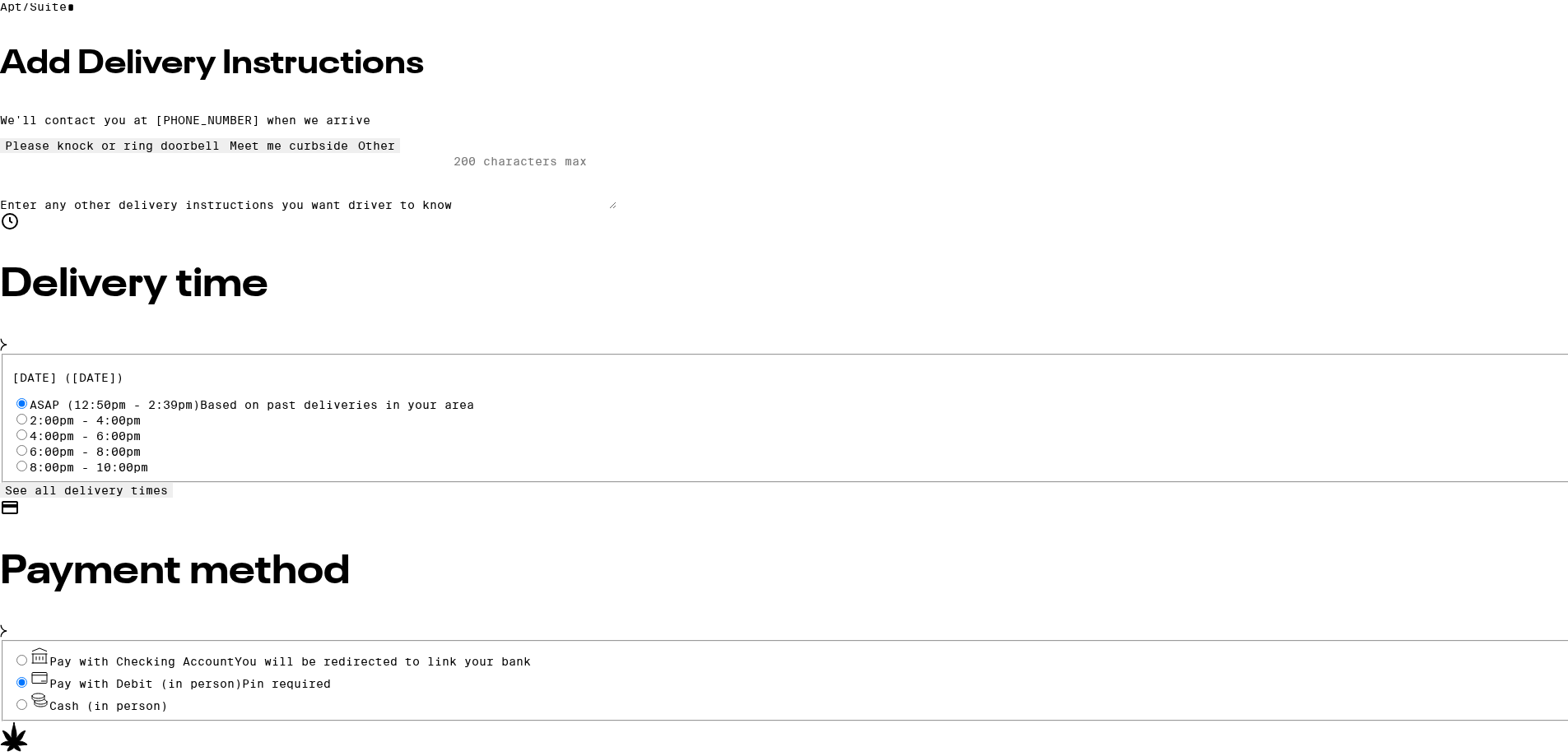
scroll to position [411, 0]
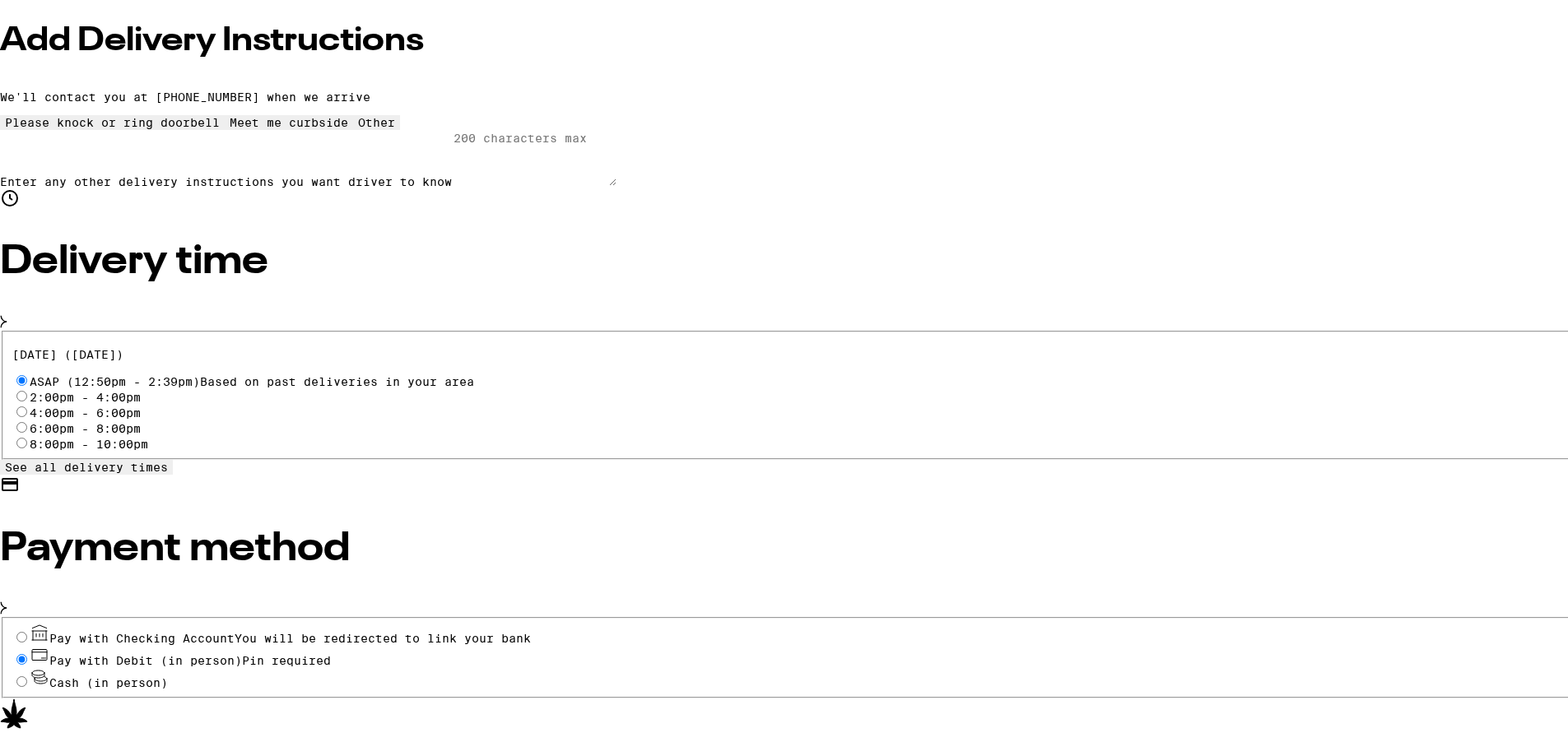
click at [27, 628] on input "Pay with Checking Account You will be redirected to link your bank" at bounding box center [21, 633] width 10 height 10
click at [27, 673] on input "Cash (in person)" at bounding box center [21, 678] width 10 height 10
radio input "true"
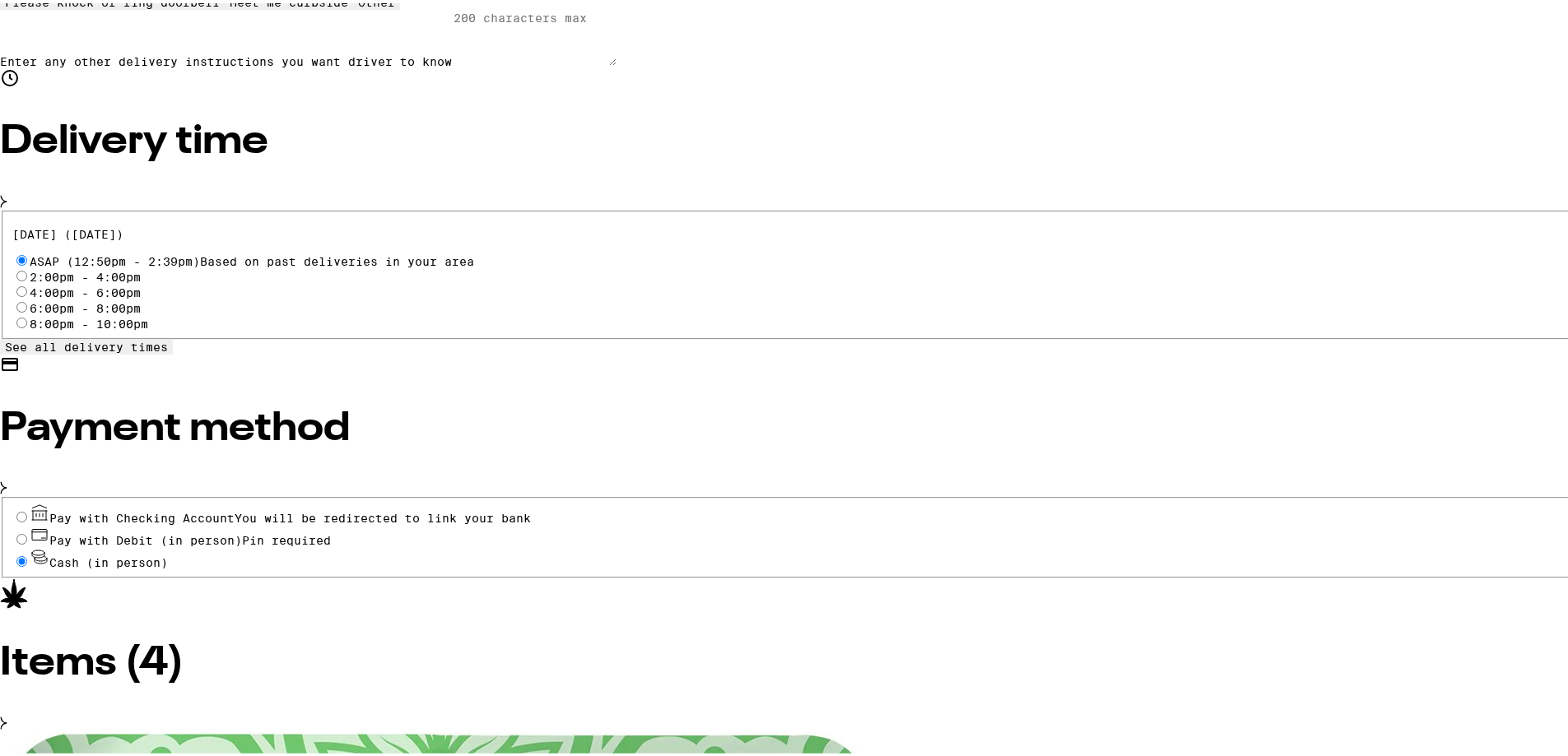
scroll to position [38, 0]
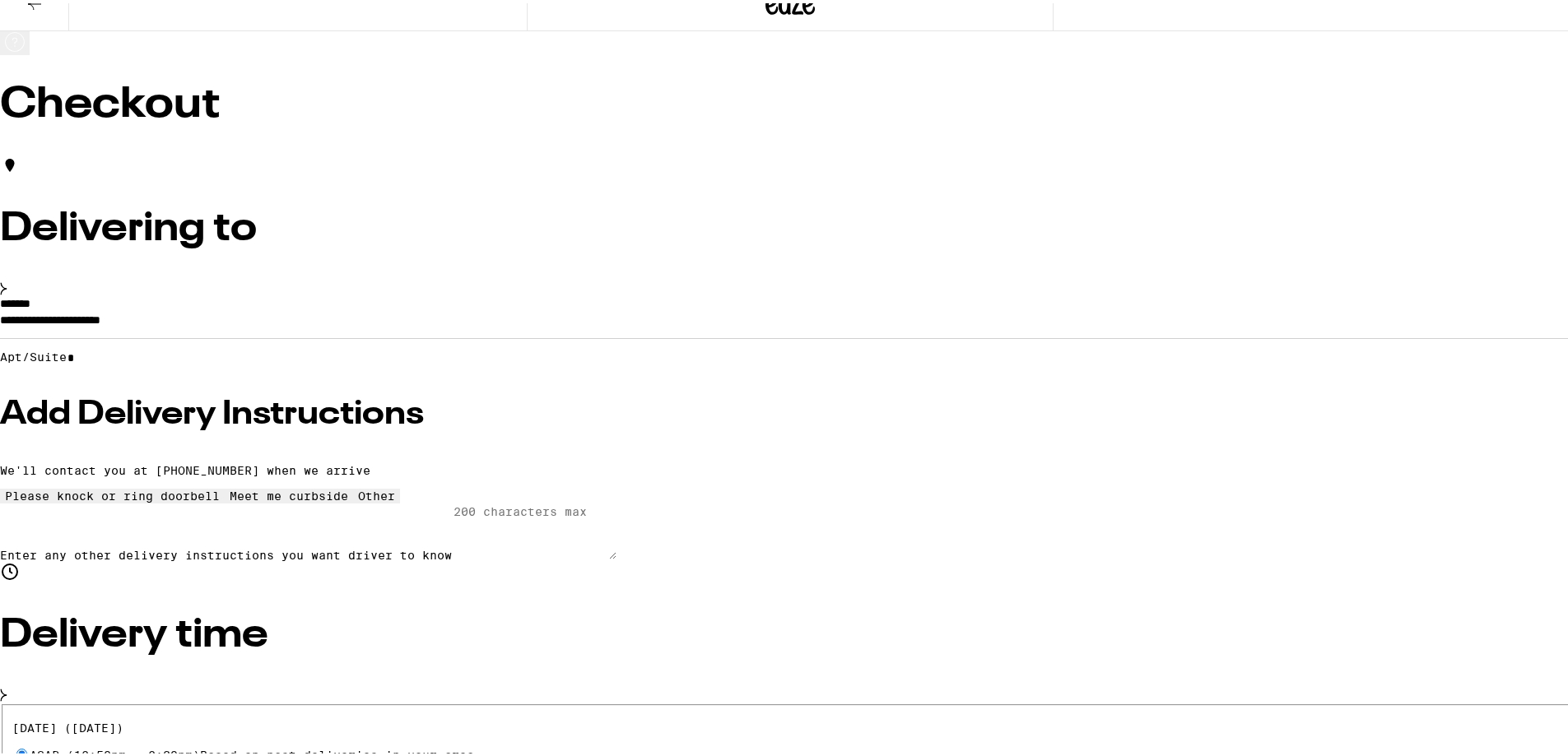
click at [27, 745] on input "ASAP (12:50pm - 2:39pm) Based on past deliveries in your area" at bounding box center [21, 749] width 10 height 10
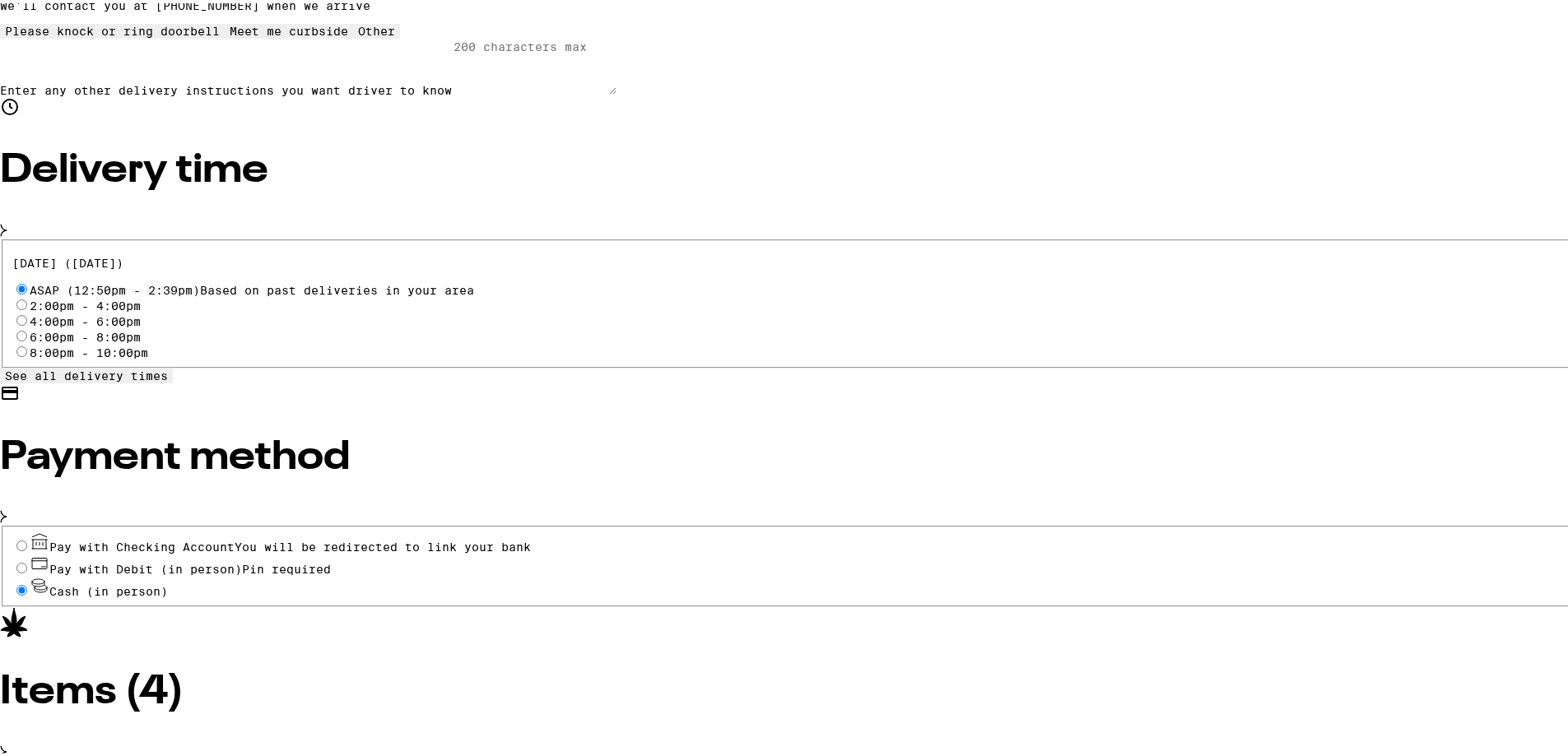
scroll to position [531, 0]
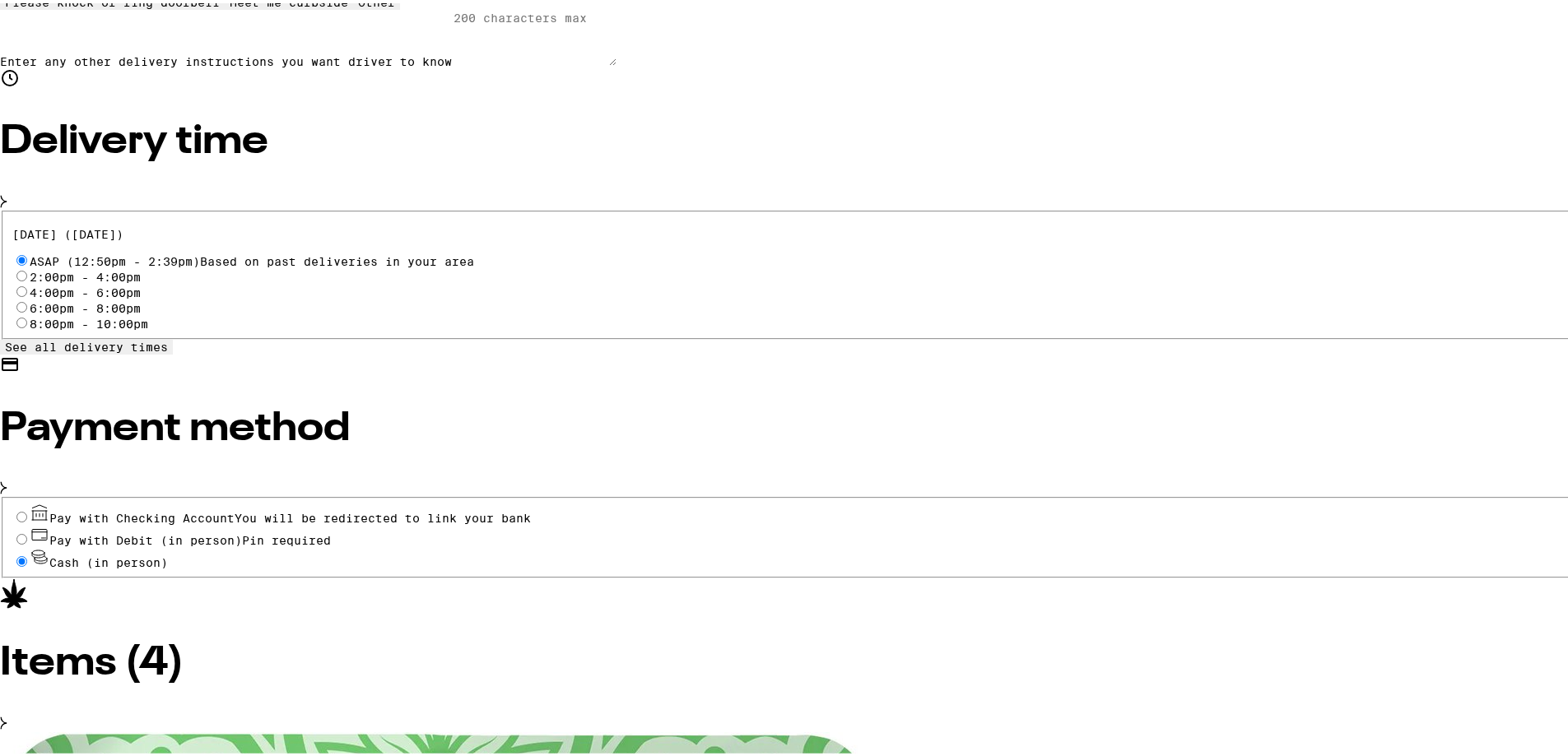
click at [27, 553] on input "Cash (in person)" at bounding box center [21, 557] width 10 height 10
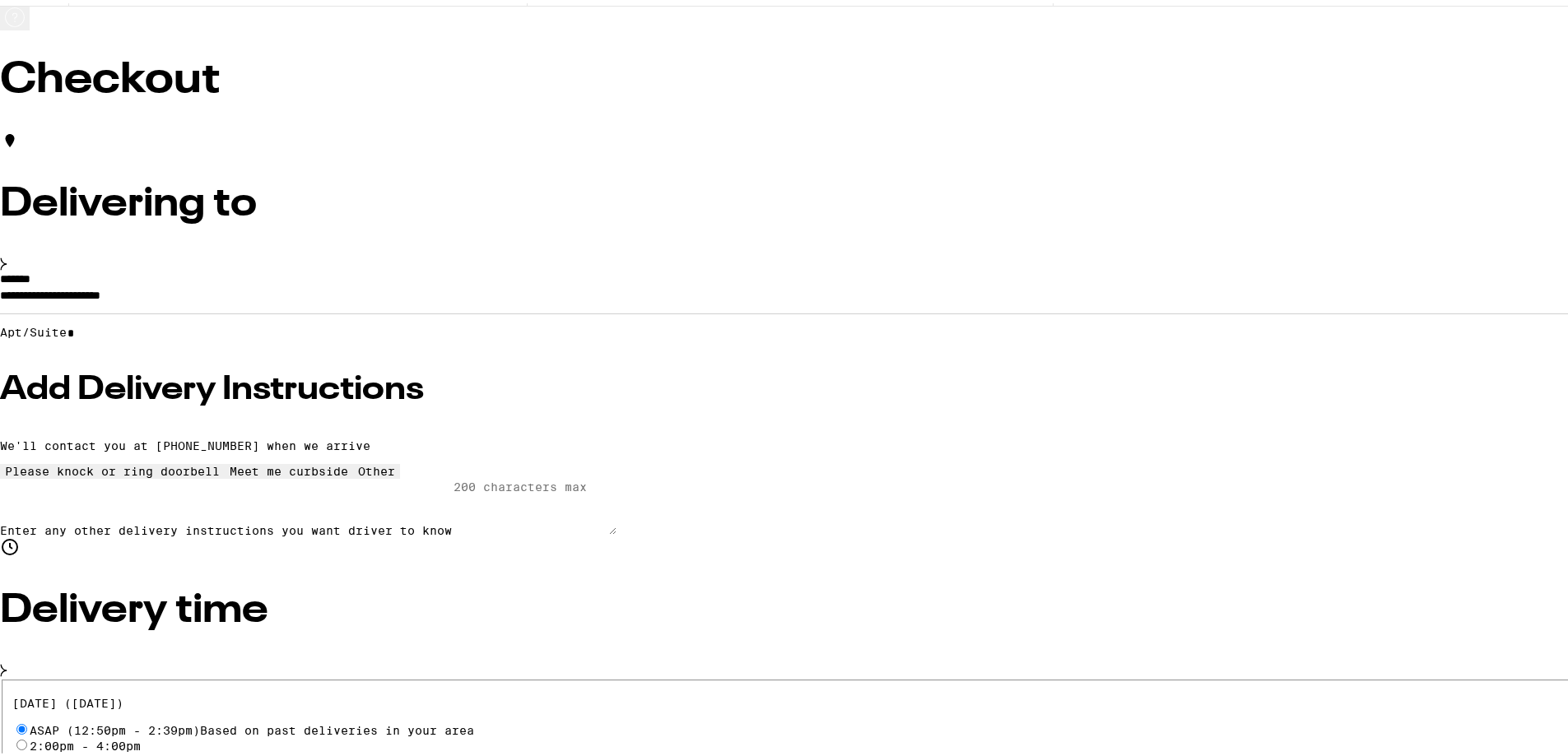
scroll to position [38, 0]
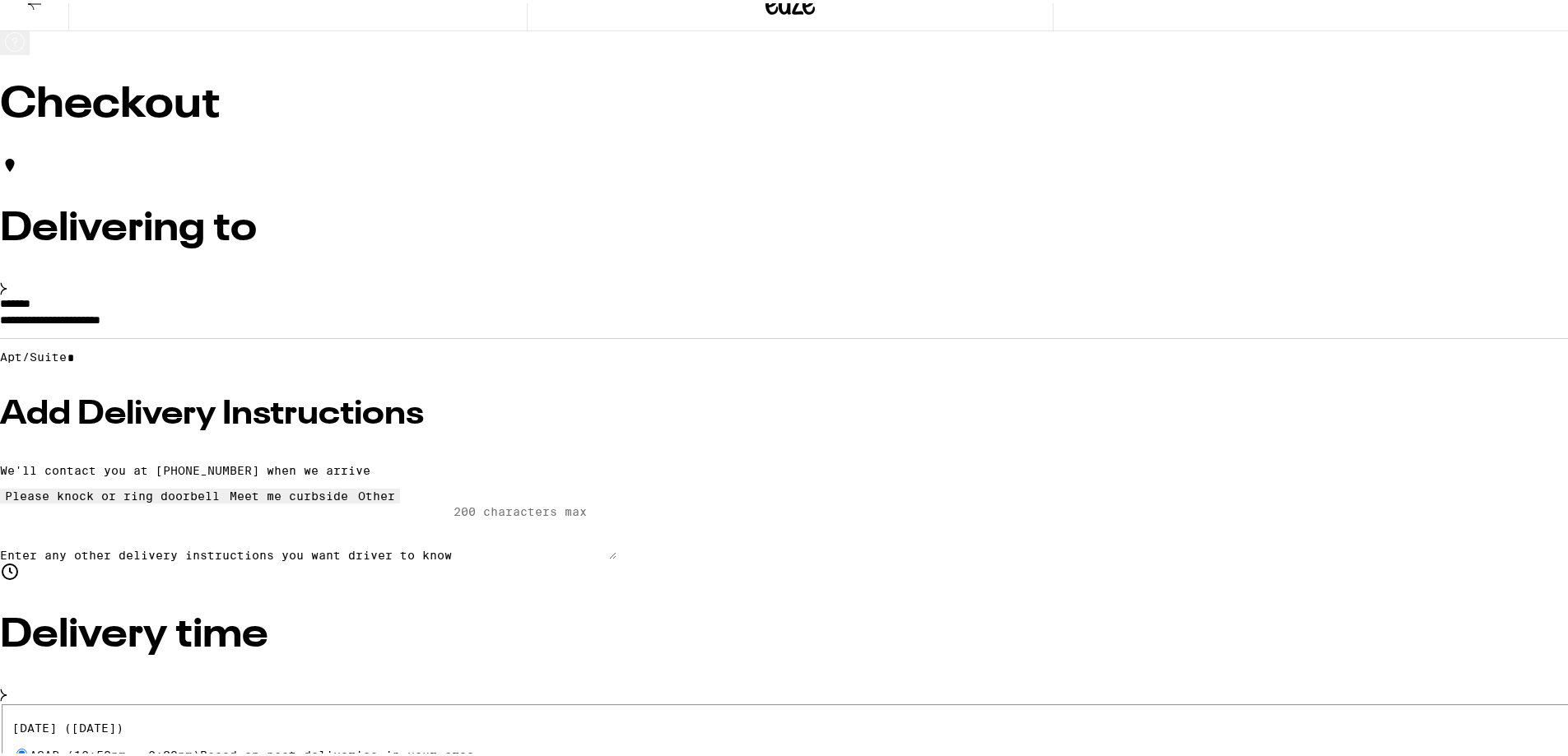
click at [184, 362] on input "*" at bounding box center [124, 354] width 117 height 14
click at [621, 486] on div "**********" at bounding box center [790, 426] width 1580 height 263
click at [141, 755] on label "2:00pm - 4:00pm" at bounding box center [85, 767] width 111 height 13
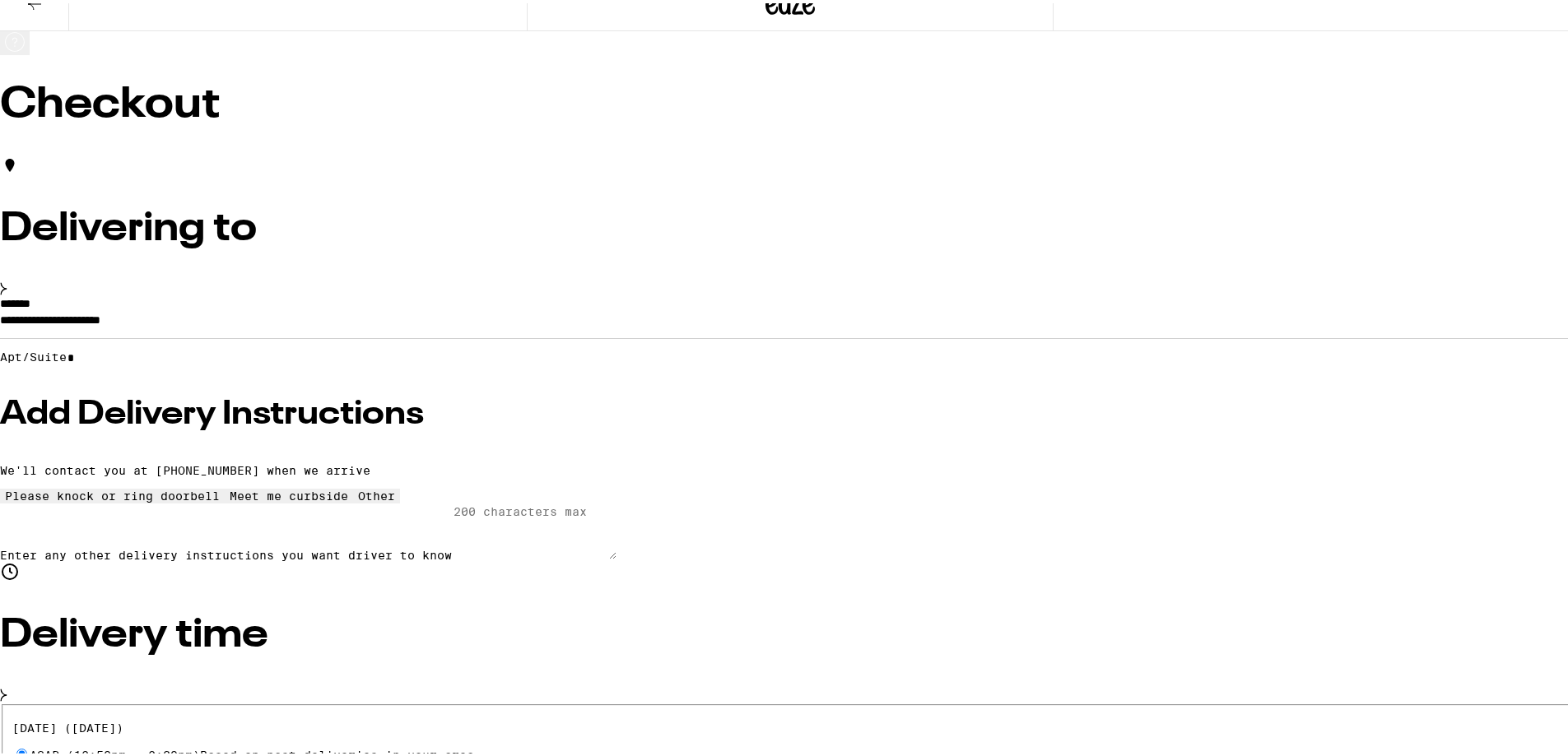
click at [27, 755] on input "2:00pm - 4:00pm" at bounding box center [21, 765] width 10 height 10
radio input "true"
click at [442, 745] on span "ASAP (12:50pm - 2:39pm) Based on past deliveries in your area" at bounding box center [252, 751] width 444 height 13
click at [27, 745] on input "ASAP (12:50pm - 2:39pm) Based on past deliveries in your area" at bounding box center [21, 749] width 10 height 10
radio input "true"
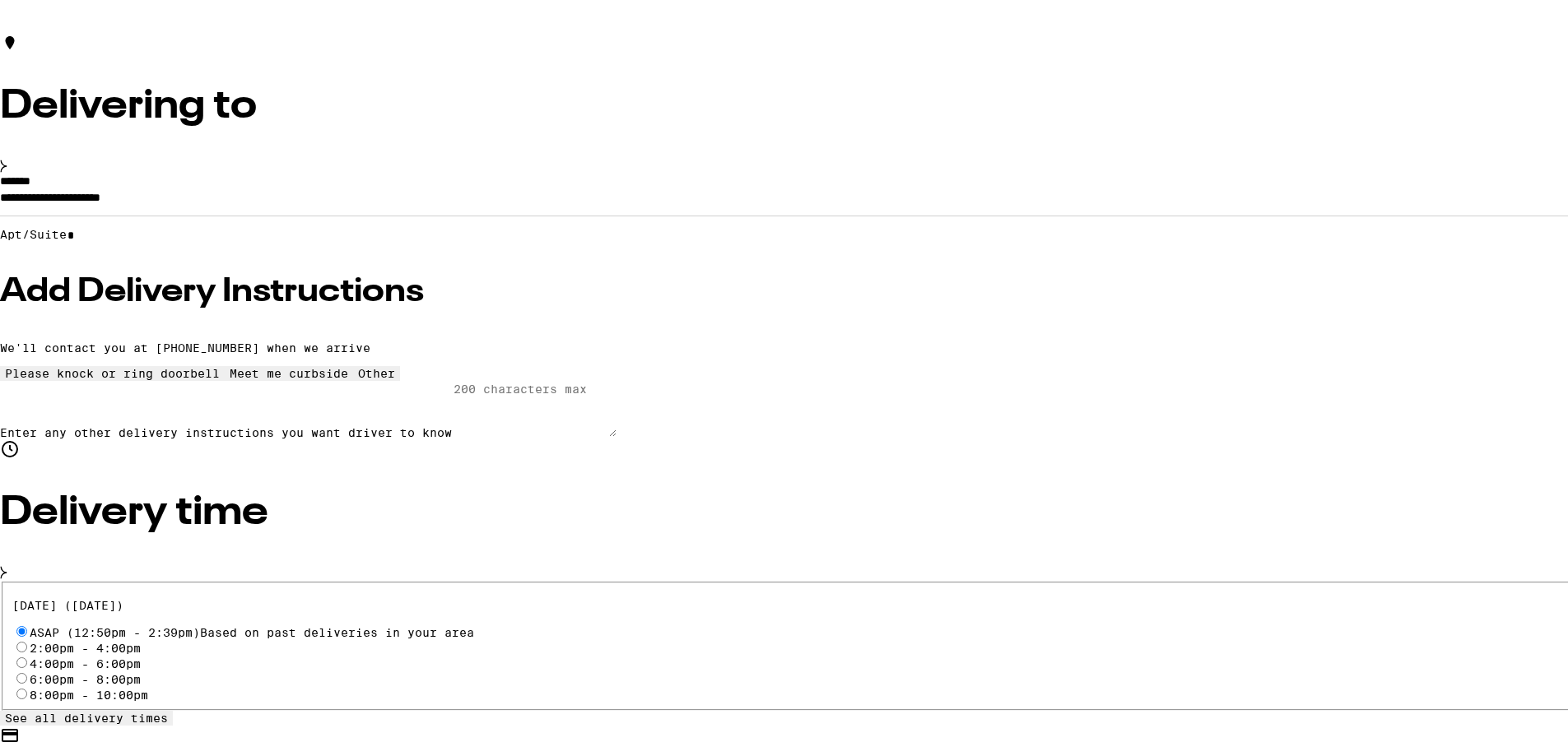
scroll to position [120, 0]
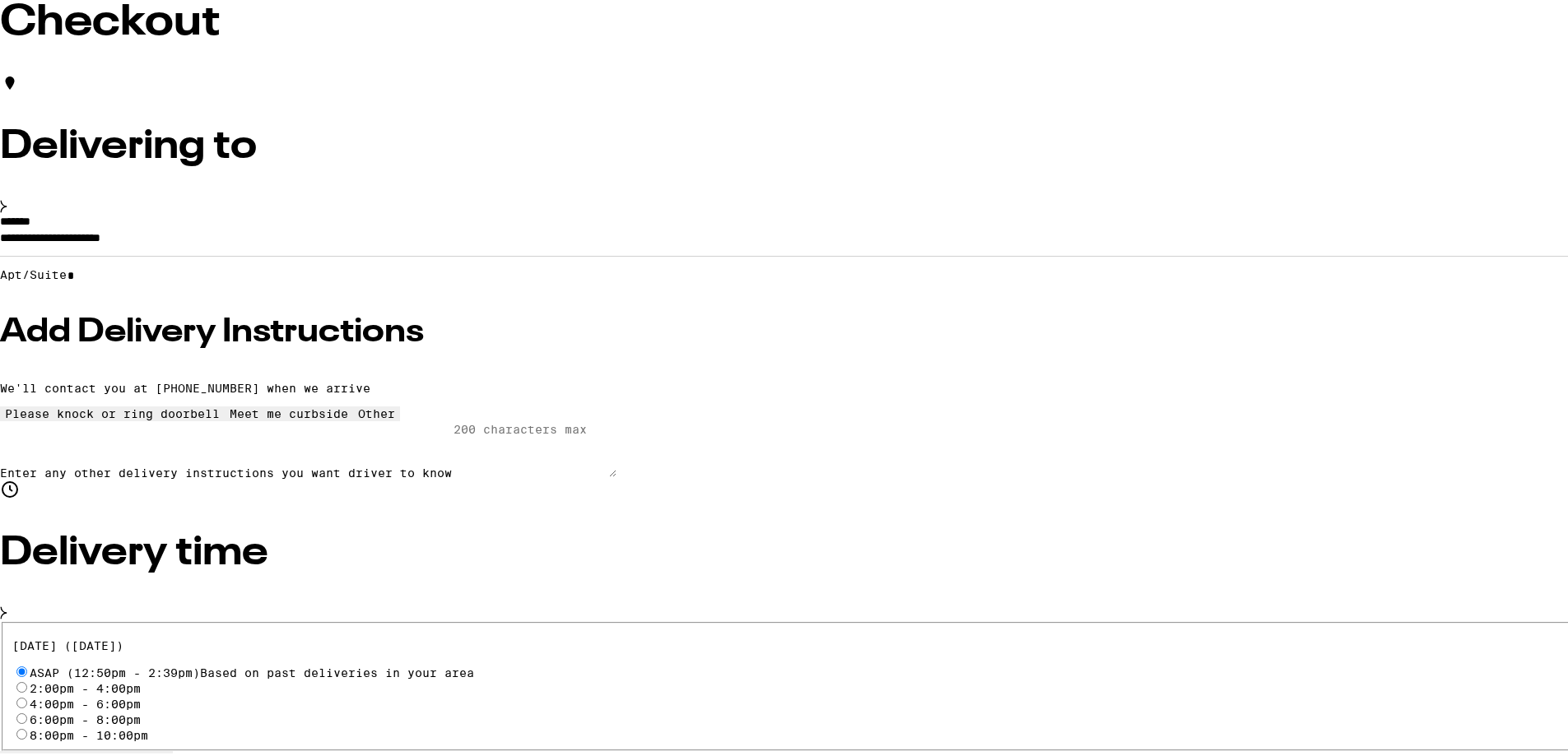
click at [571, 245] on input "**********" at bounding box center [790, 239] width 1580 height 28
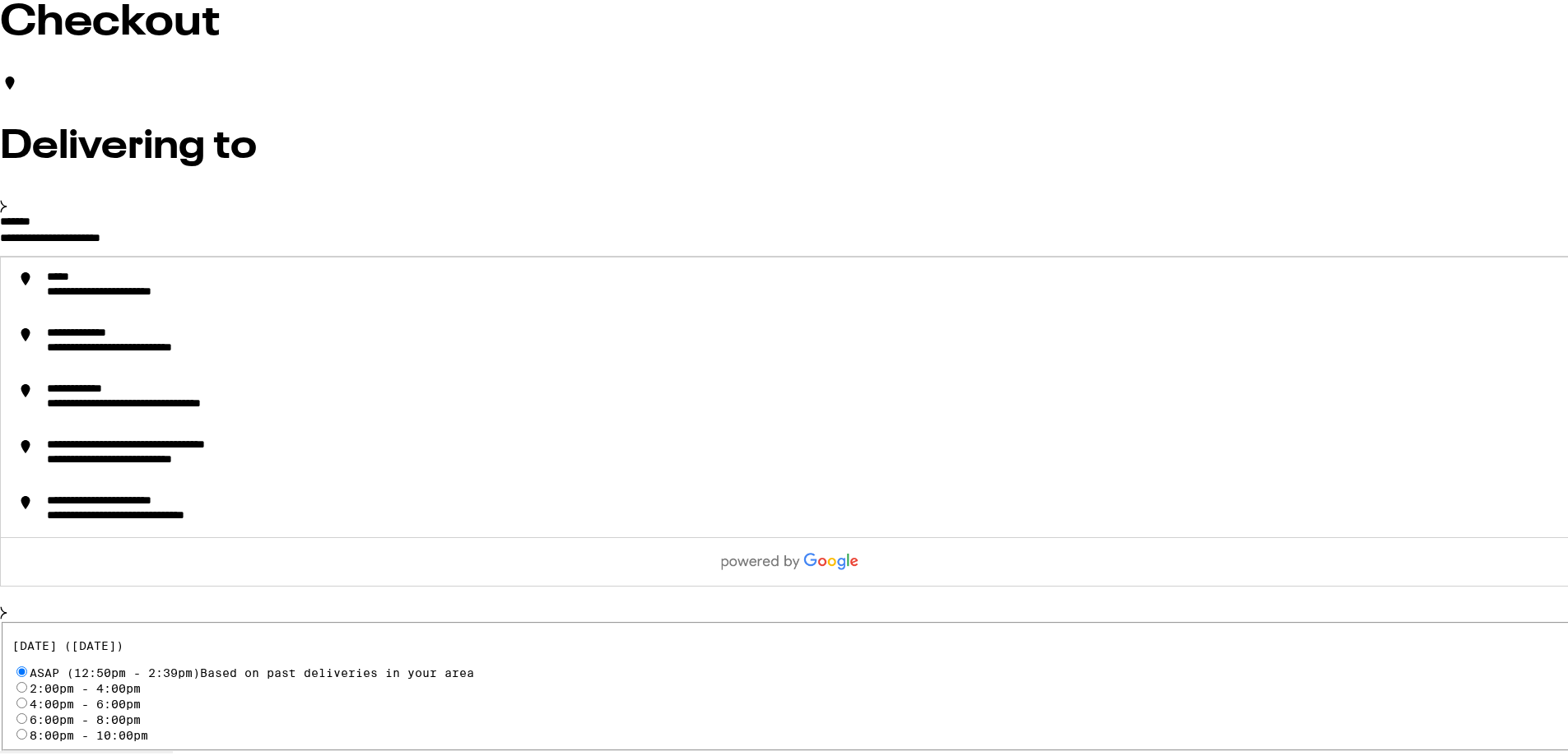
drag, startPoint x: 370, startPoint y: 248, endPoint x: 298, endPoint y: 254, distance: 72.2
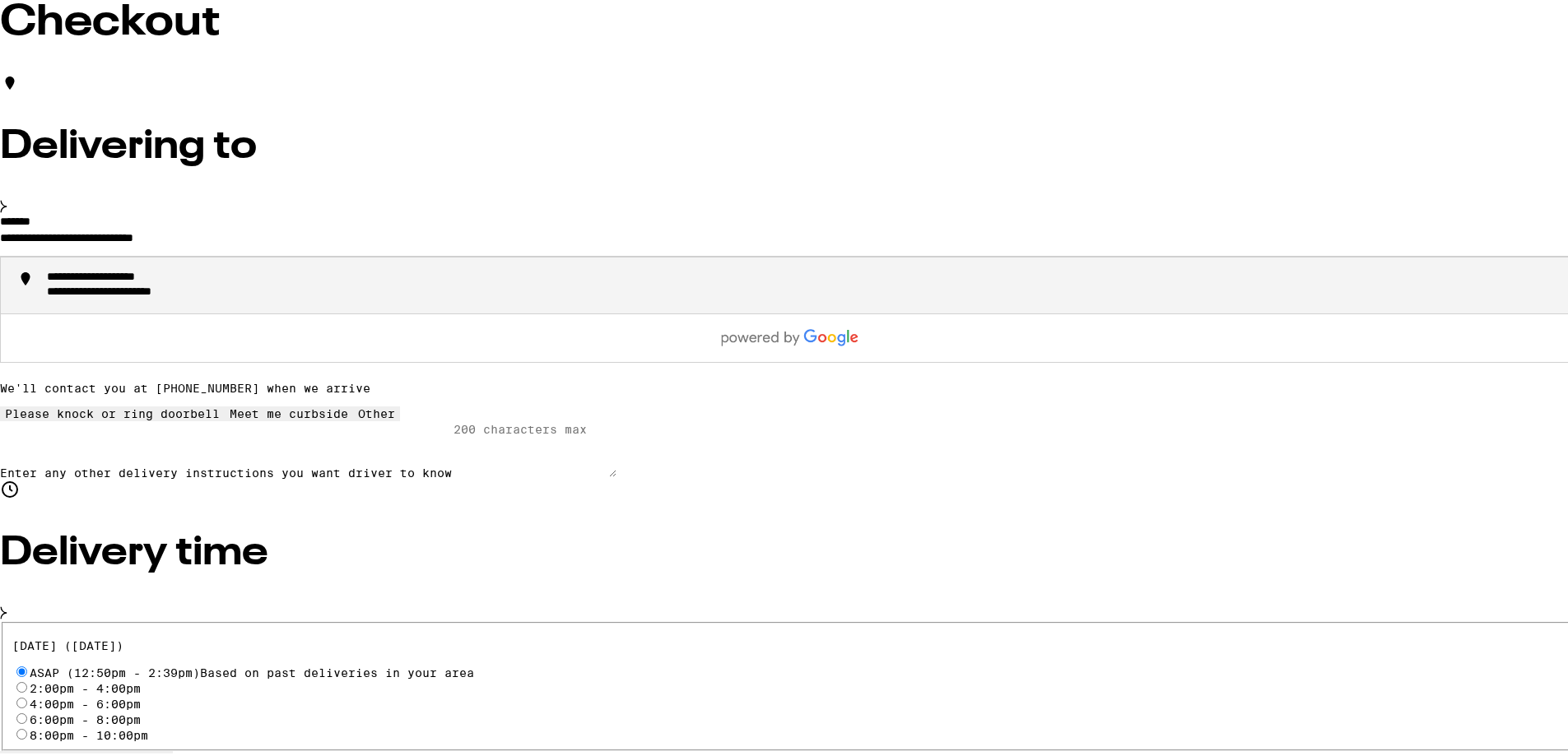
click at [233, 297] on div "**********" at bounding box center [139, 290] width 186 height 15
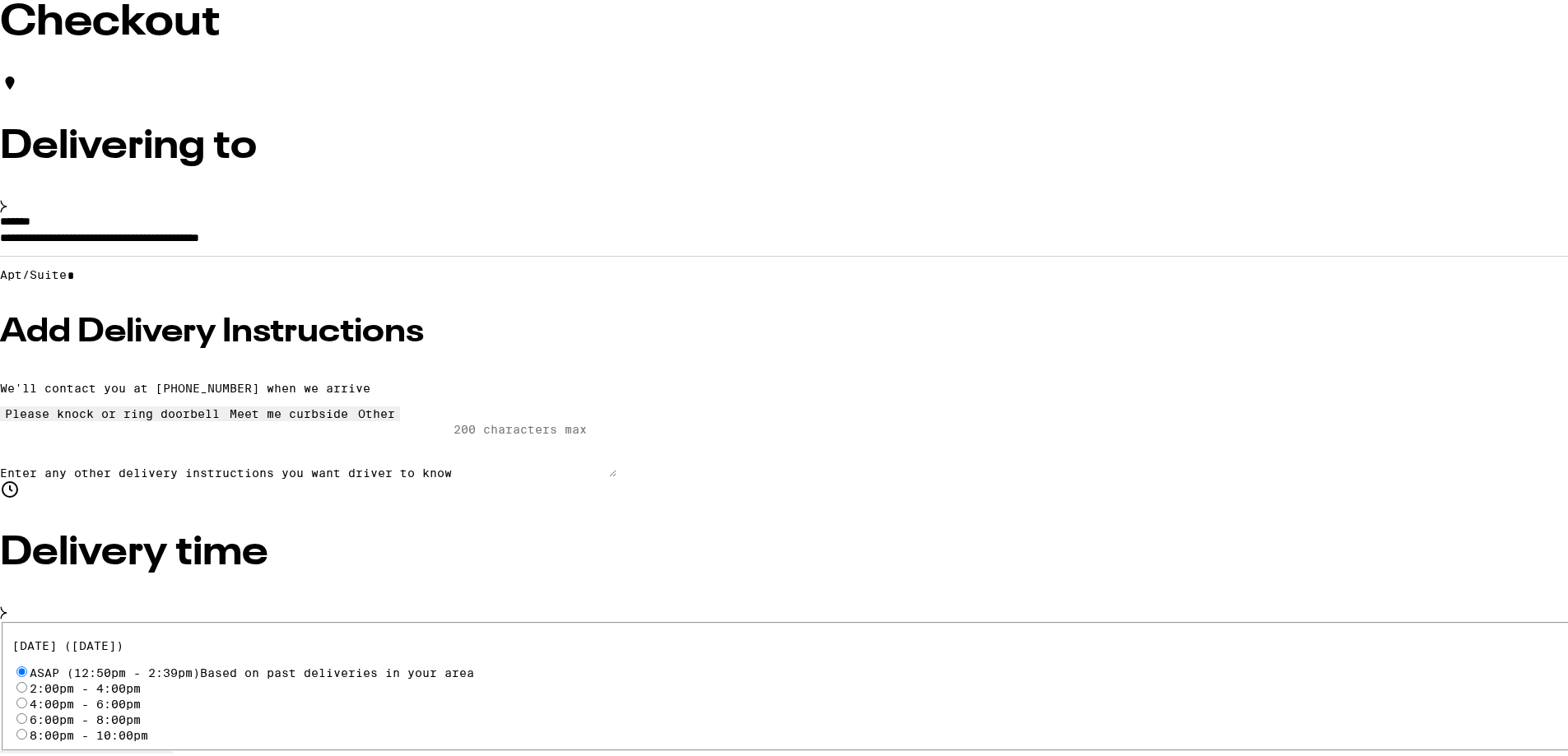
type input "**********"
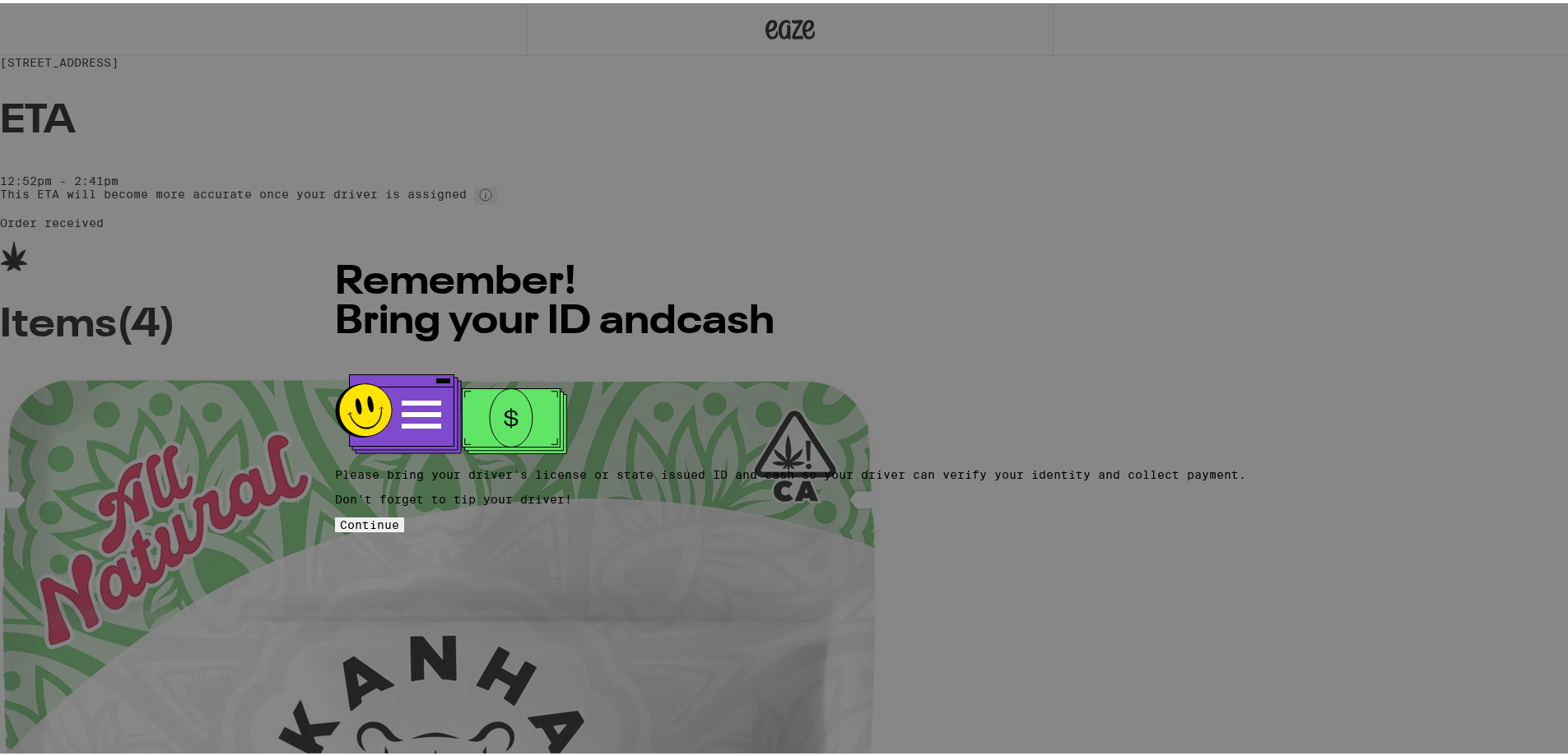
click at [399, 515] on span "Continue" at bounding box center [369, 521] width 60 height 13
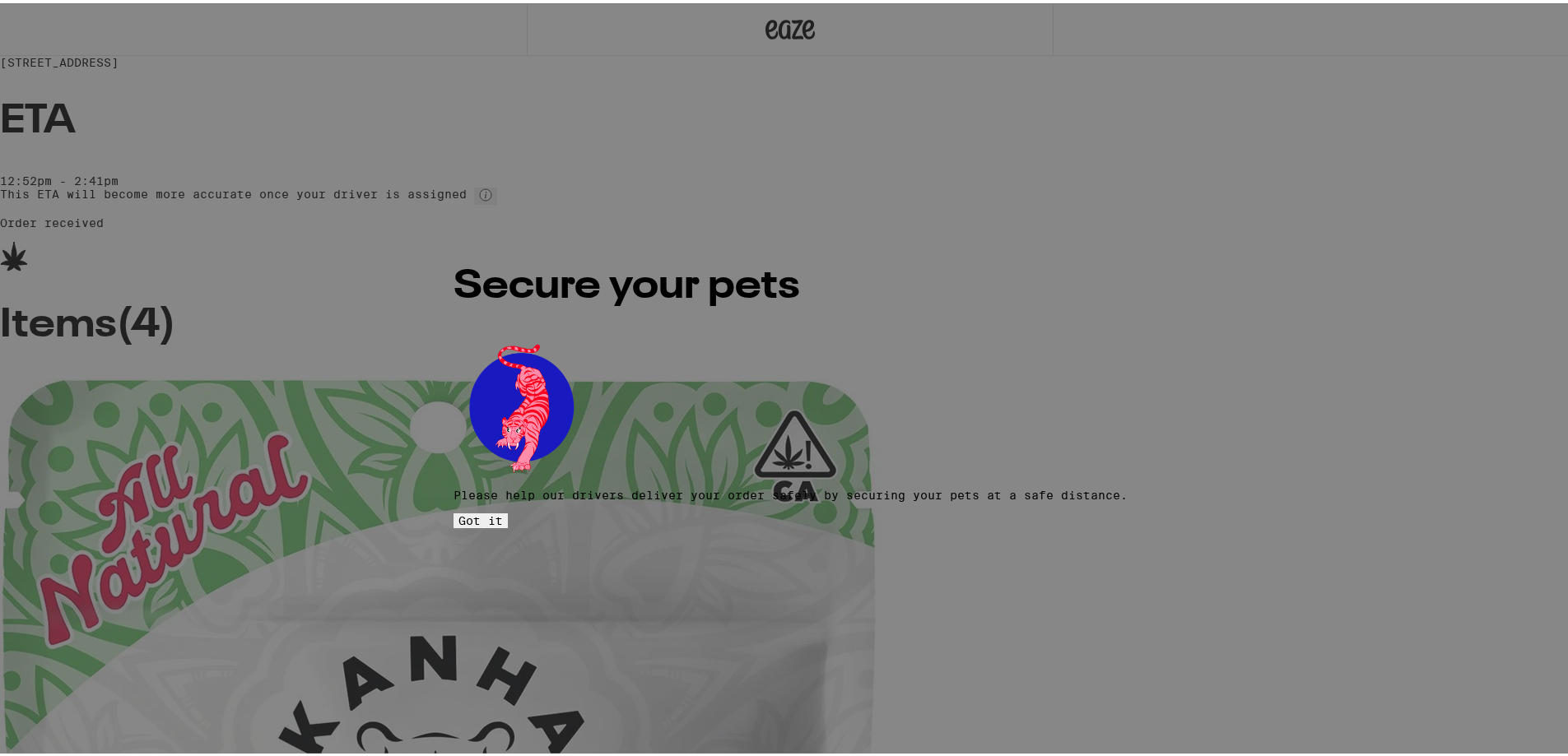
click at [507, 510] on button "Got it" at bounding box center [480, 517] width 54 height 15
